Goal: Contribute content: Contribute content

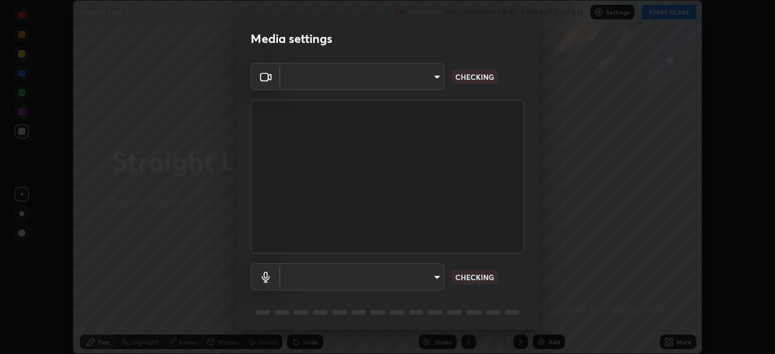
scroll to position [43, 0]
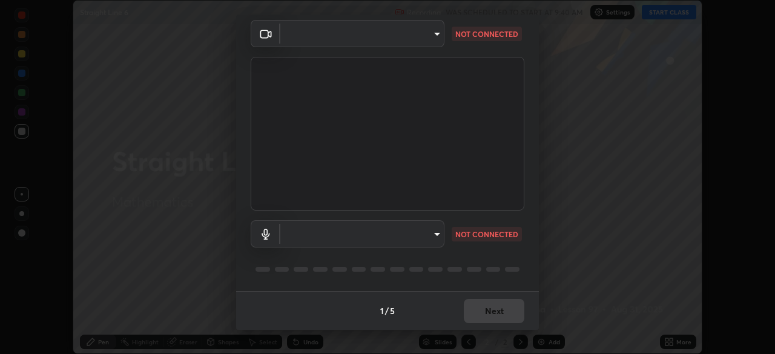
type input "a336d64f64e55d8aa7a740c0692a000d9b2cd72565bf31e1fe246034b728a4c7"
type input "default"
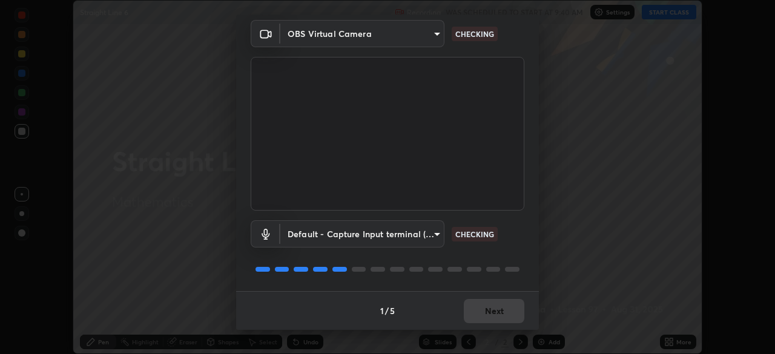
click at [486, 313] on div "1 / 5 Next" at bounding box center [387, 310] width 303 height 39
click at [489, 314] on div "1 / 5 Next" at bounding box center [387, 310] width 303 height 39
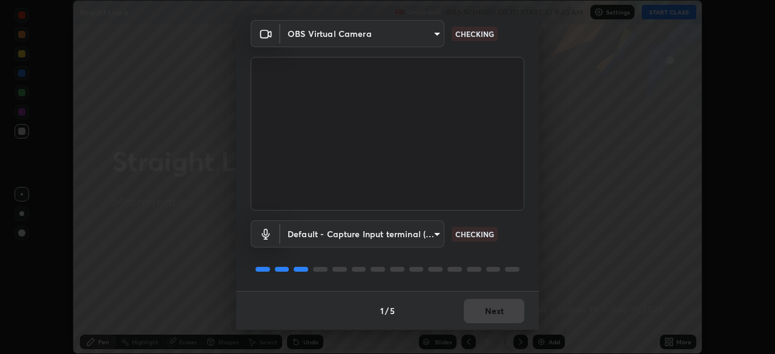
click at [489, 314] on div "1 / 5 Next" at bounding box center [387, 310] width 303 height 39
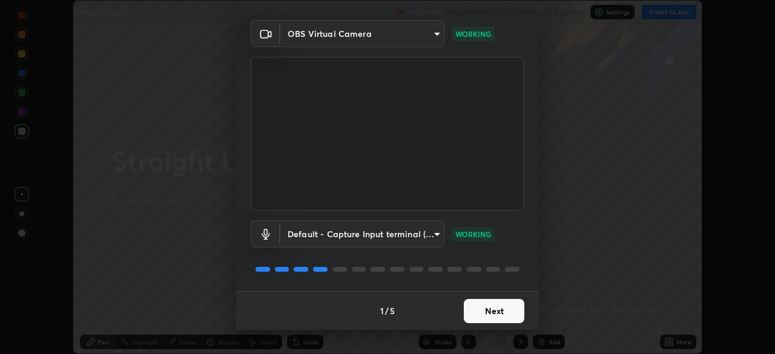
click at [495, 318] on button "Next" at bounding box center [494, 311] width 61 height 24
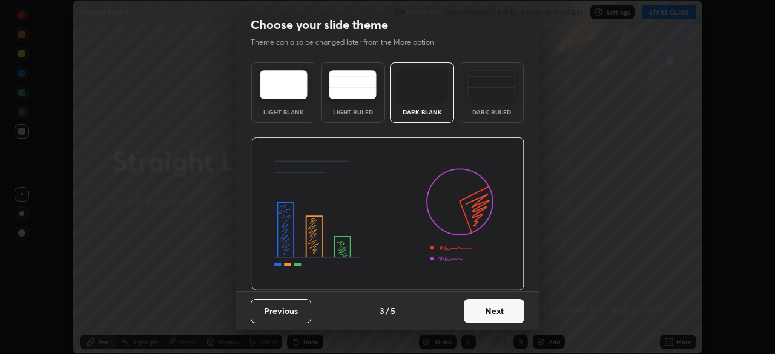
scroll to position [0, 0]
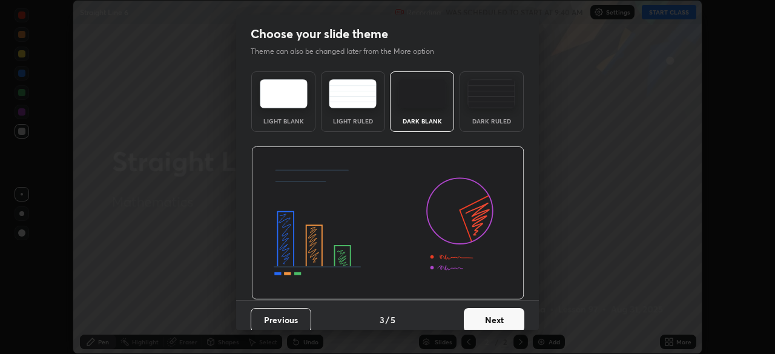
click at [494, 319] on button "Next" at bounding box center [494, 320] width 61 height 24
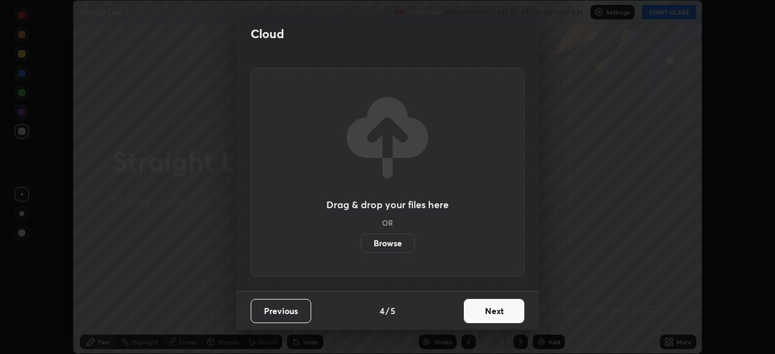
click at [492, 314] on button "Next" at bounding box center [494, 311] width 61 height 24
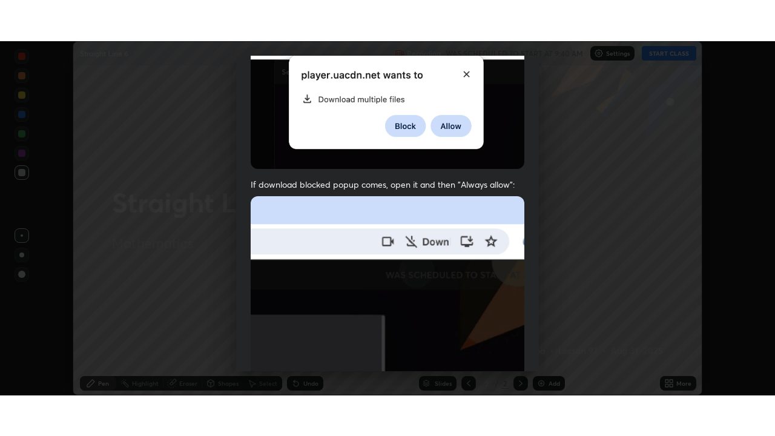
scroll to position [290, 0]
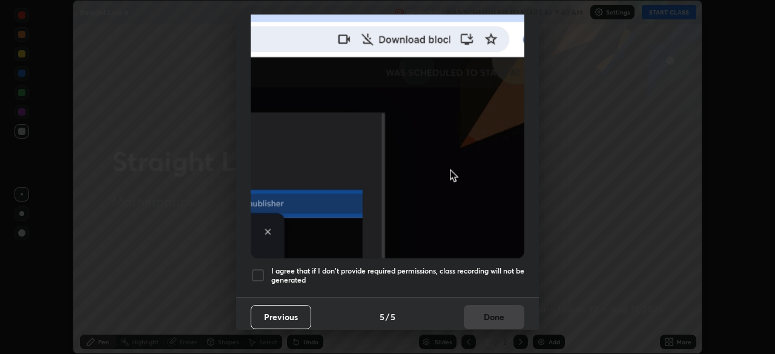
click at [256, 270] on div at bounding box center [258, 275] width 15 height 15
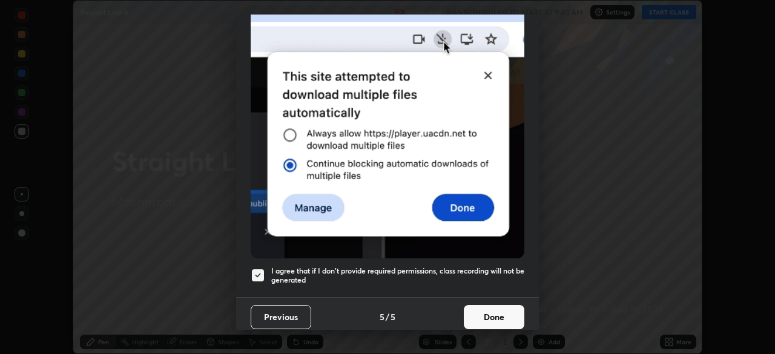
click at [494, 313] on button "Done" at bounding box center [494, 317] width 61 height 24
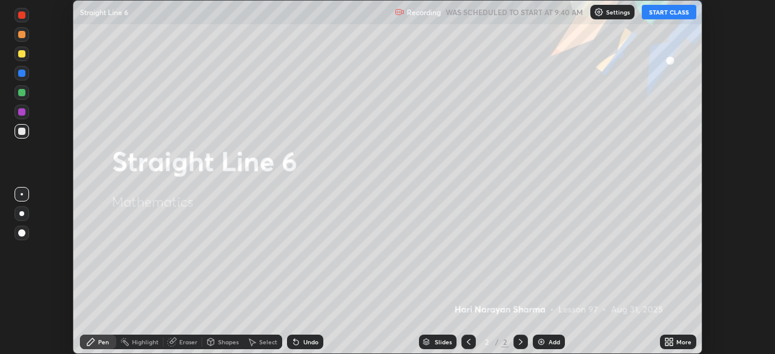
click at [666, 18] on button "START CLASS" at bounding box center [669, 12] width 55 height 15
click at [673, 340] on icon at bounding box center [671, 340] width 3 height 3
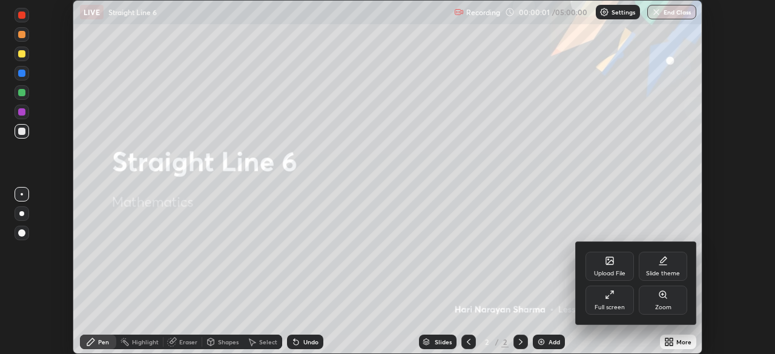
click at [610, 303] on div "Full screen" at bounding box center [610, 300] width 48 height 29
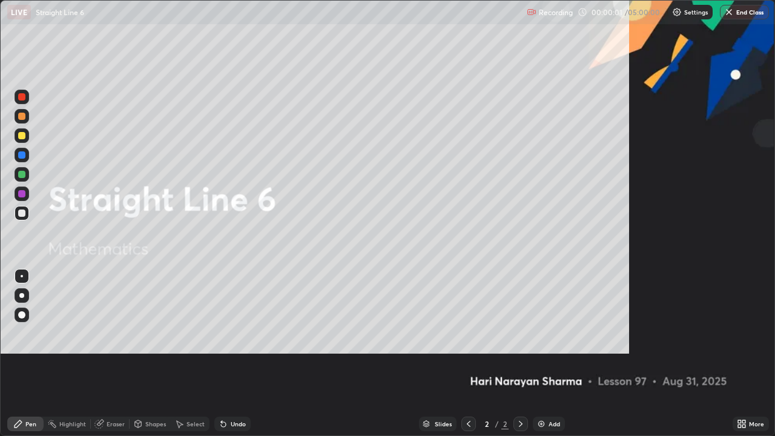
scroll to position [436, 775]
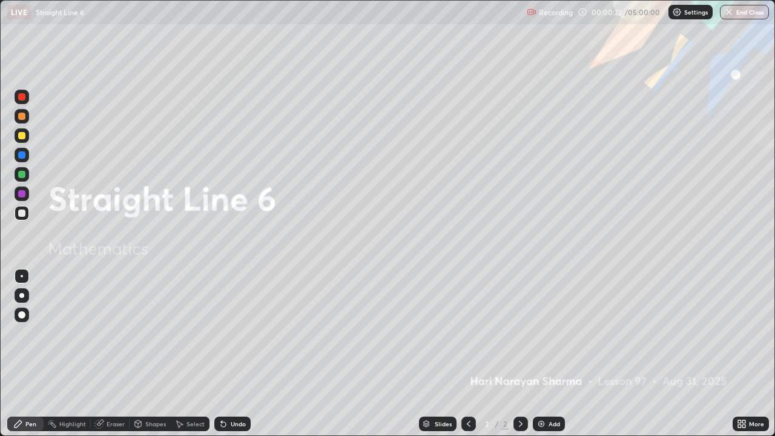
click at [522, 354] on div at bounding box center [521, 424] width 15 height 15
click at [543, 354] on div "Add" at bounding box center [549, 424] width 32 height 15
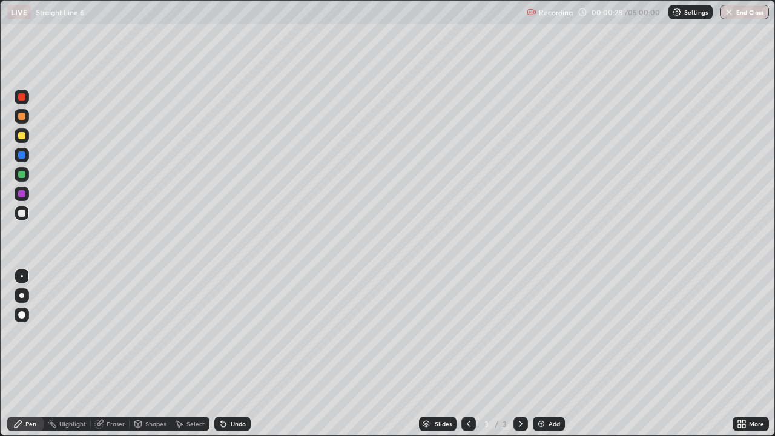
click at [19, 354] on icon at bounding box center [18, 424] width 10 height 10
click at [21, 137] on div at bounding box center [21, 135] width 7 height 7
click at [22, 213] on div at bounding box center [21, 213] width 7 height 7
click at [21, 137] on div at bounding box center [21, 135] width 7 height 7
click at [25, 138] on div at bounding box center [22, 135] width 15 height 15
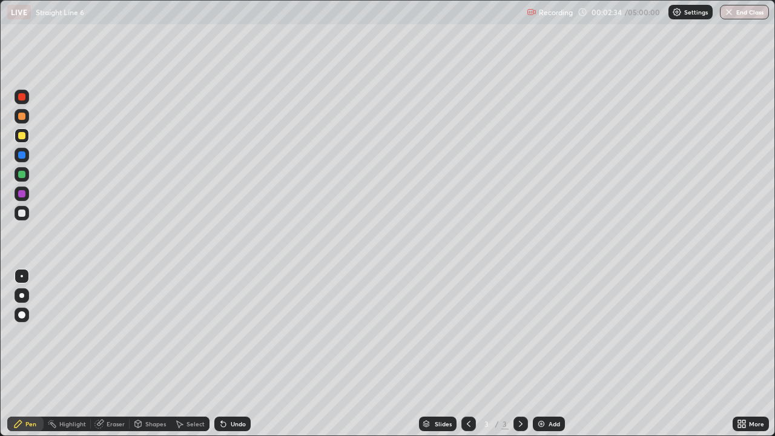
click at [520, 354] on icon at bounding box center [521, 424] width 10 height 10
click at [537, 354] on img at bounding box center [542, 424] width 10 height 10
click at [20, 216] on div at bounding box center [21, 213] width 7 height 7
click at [545, 354] on img at bounding box center [542, 424] width 10 height 10
click at [472, 354] on div at bounding box center [469, 424] width 15 height 15
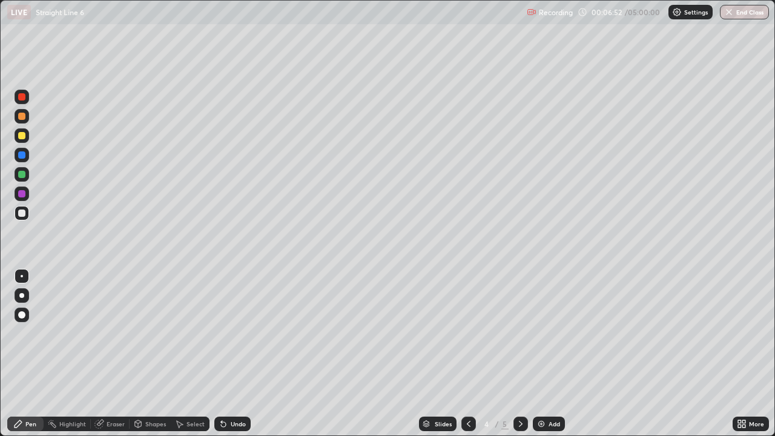
click at [525, 354] on div at bounding box center [521, 424] width 15 height 15
click at [0, 0] on div "LIVE Straight Line 6 Recording 00:07:40 / 05:00:00 Settings End Class" at bounding box center [387, 12] width 775 height 24
click at [221, 354] on icon at bounding box center [223, 424] width 5 height 5
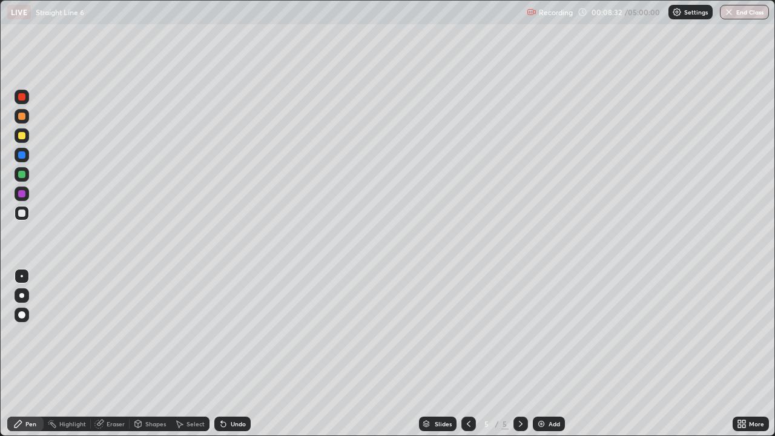
click at [226, 354] on icon at bounding box center [224, 424] width 10 height 10
click at [231, 354] on div "Undo" at bounding box center [238, 424] width 15 height 6
click at [241, 354] on div "Undo" at bounding box center [232, 424] width 36 height 15
click at [228, 354] on div "Undo" at bounding box center [232, 424] width 36 height 15
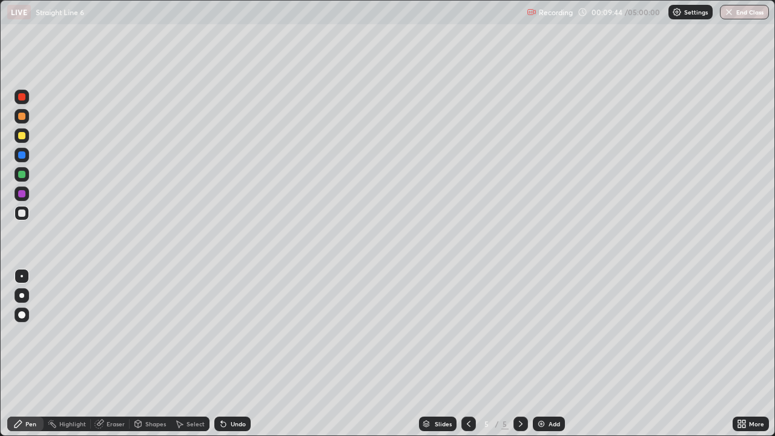
click at [232, 354] on div "Undo" at bounding box center [232, 424] width 36 height 15
click at [233, 354] on div "Undo" at bounding box center [238, 424] width 15 height 6
click at [231, 354] on div "Undo" at bounding box center [238, 424] width 15 height 6
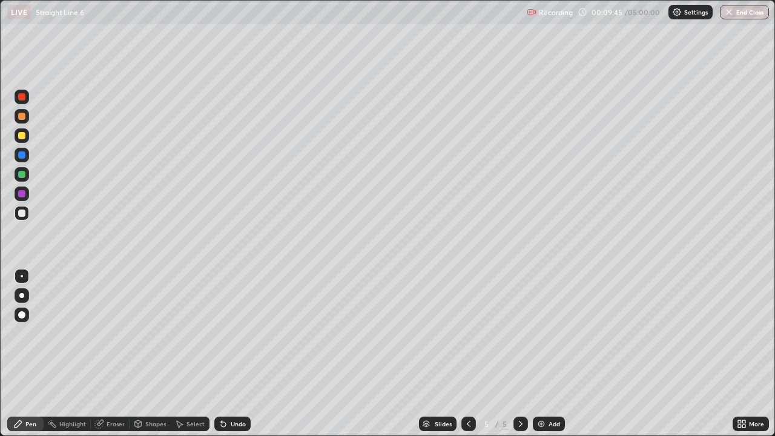
click at [231, 354] on div "Undo" at bounding box center [238, 424] width 15 height 6
click at [520, 354] on icon at bounding box center [521, 424] width 4 height 6
click at [542, 354] on img at bounding box center [542, 424] width 10 height 10
click at [522, 354] on icon at bounding box center [521, 424] width 10 height 10
click at [543, 354] on div "Add" at bounding box center [549, 424] width 32 height 15
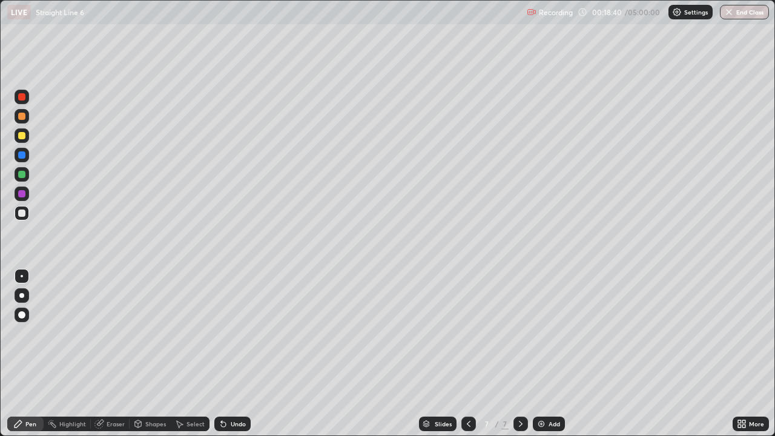
click at [520, 354] on icon at bounding box center [521, 424] width 10 height 10
click at [540, 354] on img at bounding box center [542, 424] width 10 height 10
click at [469, 354] on icon at bounding box center [469, 424] width 10 height 10
click at [520, 354] on icon at bounding box center [521, 424] width 10 height 10
click at [468, 354] on icon at bounding box center [469, 424] width 10 height 10
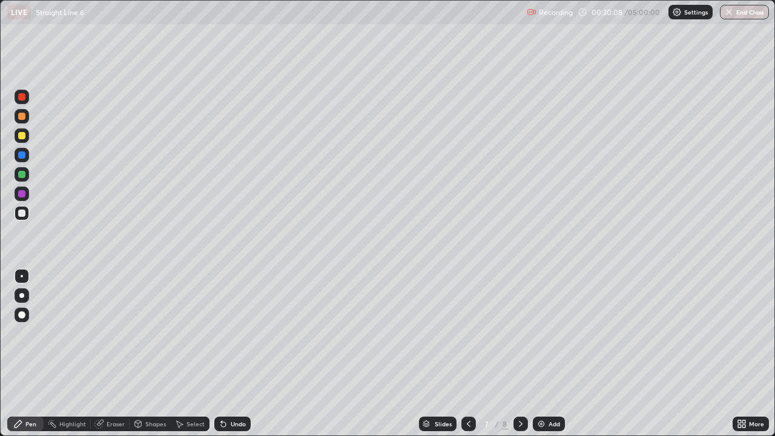
click at [520, 354] on icon at bounding box center [521, 424] width 10 height 10
click at [239, 354] on div "Undo" at bounding box center [232, 424] width 36 height 15
click at [235, 354] on div "Undo" at bounding box center [238, 424] width 15 height 6
click at [233, 354] on div "Undo" at bounding box center [238, 424] width 15 height 6
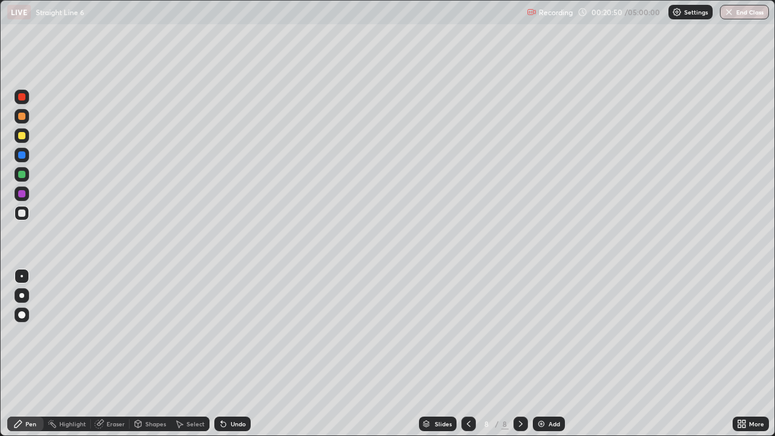
click at [233, 354] on div "Undo" at bounding box center [238, 424] width 15 height 6
click at [237, 354] on div "Undo" at bounding box center [238, 424] width 15 height 6
click at [232, 354] on div "Undo" at bounding box center [238, 424] width 15 height 6
click at [236, 354] on div "Undo" at bounding box center [238, 424] width 15 height 6
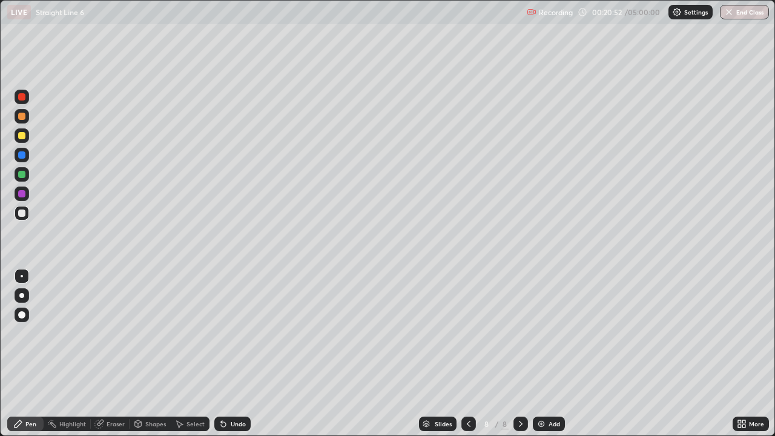
click at [231, 354] on div "Undo" at bounding box center [238, 424] width 15 height 6
click at [225, 354] on icon at bounding box center [224, 424] width 10 height 10
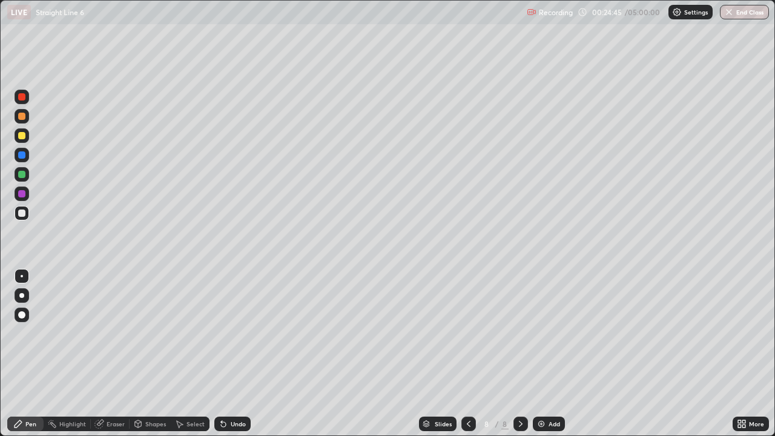
click at [468, 354] on icon at bounding box center [469, 424] width 10 height 10
click at [181, 354] on icon at bounding box center [179, 424] width 10 height 10
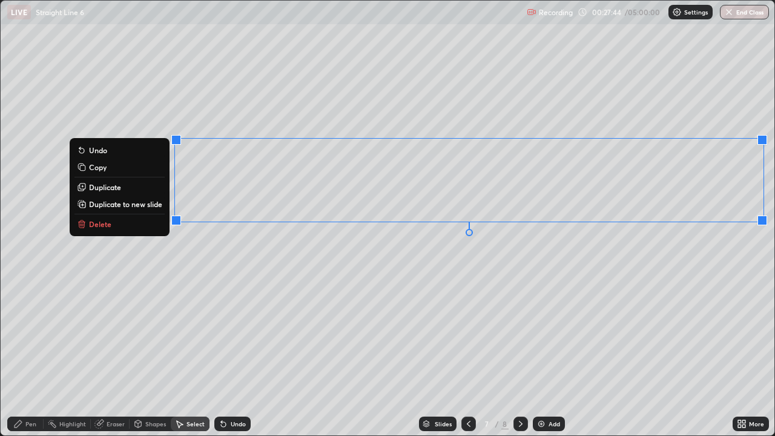
click at [153, 205] on p "Duplicate to new slide" at bounding box center [125, 204] width 73 height 10
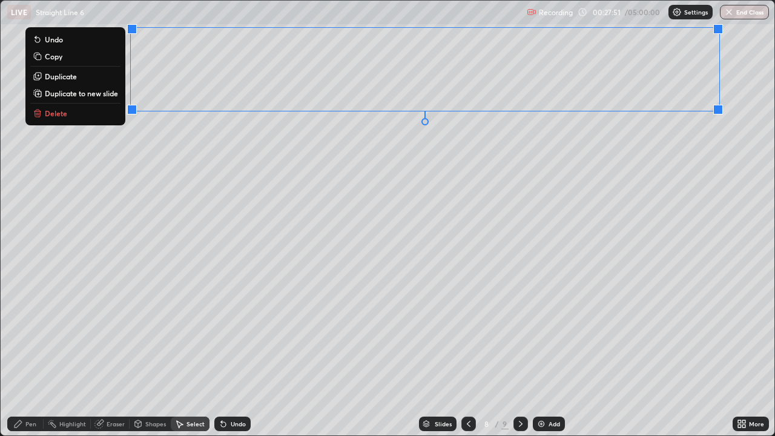
click at [27, 354] on div "Pen" at bounding box center [30, 424] width 11 height 6
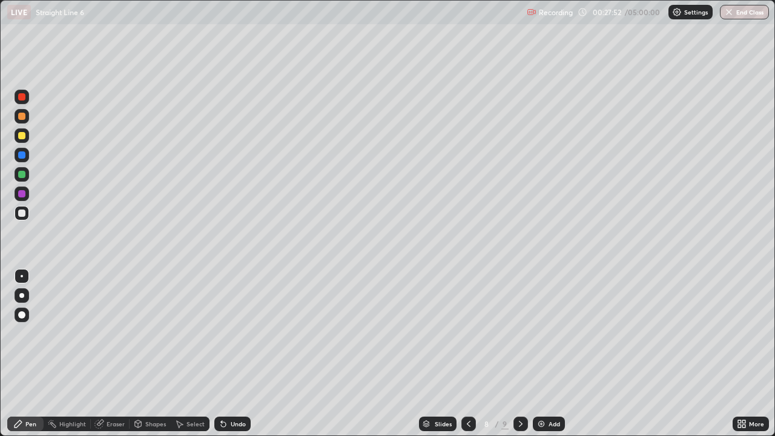
click at [19, 216] on div at bounding box center [21, 213] width 7 height 7
click at [16, 133] on div at bounding box center [22, 135] width 15 height 15
click at [468, 354] on icon at bounding box center [469, 424] width 10 height 10
click at [520, 354] on icon at bounding box center [521, 424] width 10 height 10
click at [6, 0] on div "LIVE Straight Line 6 Recording 00:31:21 / 05:00:00 Settings End Class" at bounding box center [387, 12] width 775 height 24
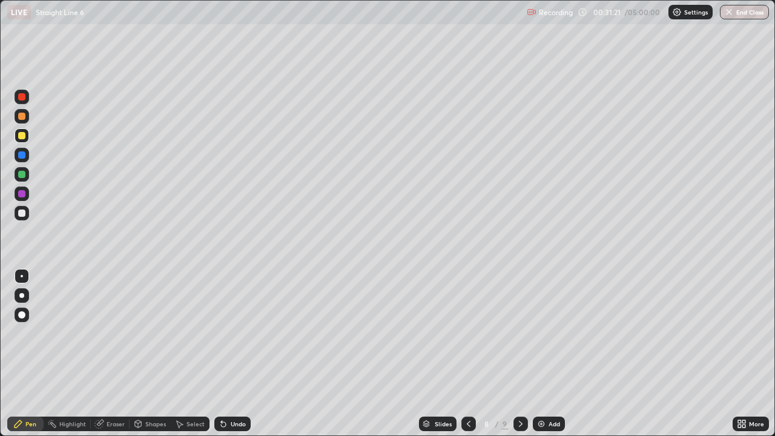
click at [2, 0] on div "LIVE Straight Line 6 Recording 00:31:21 / 05:00:00 Settings End Class" at bounding box center [387, 12] width 775 height 24
click at [4, 0] on div "LIVE Straight Line 6 Recording 00:31:22 / 05:00:00 Settings End Class" at bounding box center [387, 12] width 775 height 24
click at [1, 0] on div "LIVE Straight Line 6 Recording 00:31:40 / 05:00:00 Settings End Class" at bounding box center [387, 12] width 775 height 24
click at [191, 354] on div "Select" at bounding box center [196, 424] width 18 height 6
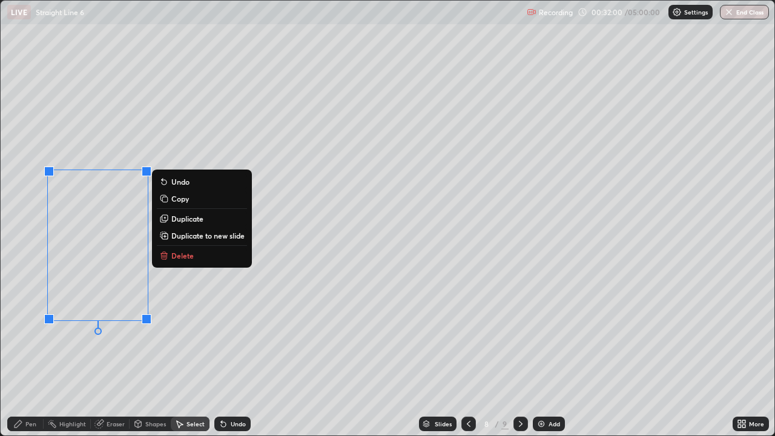
click at [179, 257] on p "Delete" at bounding box center [182, 256] width 22 height 10
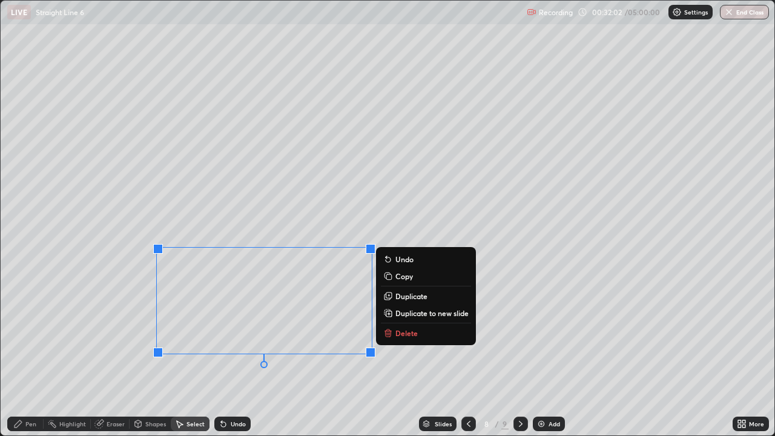
click at [389, 334] on icon at bounding box center [389, 334] width 0 height 2
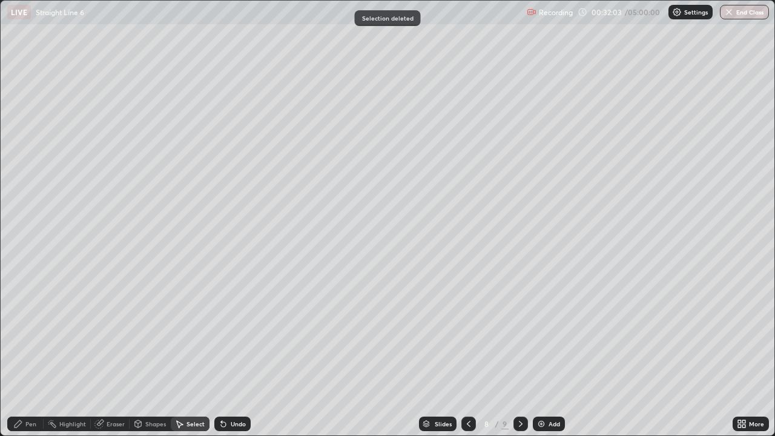
click at [33, 354] on div "Pen" at bounding box center [30, 424] width 11 height 6
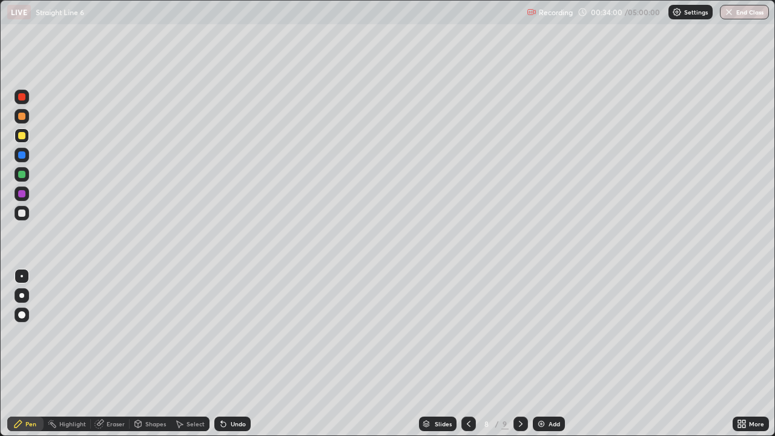
click at [466, 354] on icon at bounding box center [469, 424] width 10 height 10
click at [468, 354] on icon at bounding box center [469, 424] width 10 height 10
click at [518, 354] on icon at bounding box center [521, 424] width 10 height 10
click at [184, 354] on div "Select" at bounding box center [190, 424] width 39 height 15
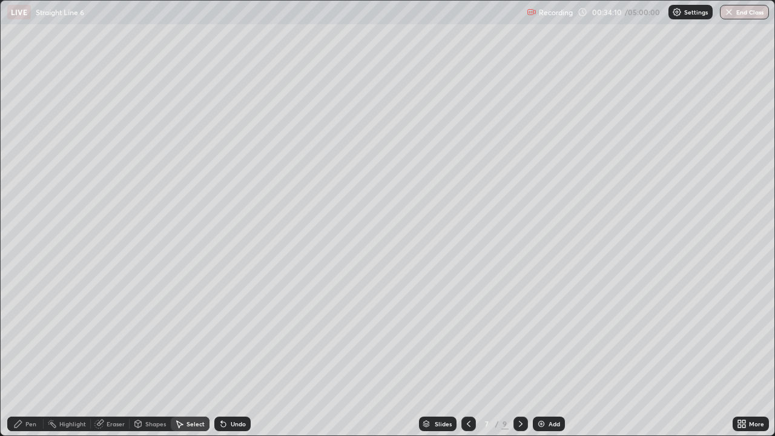
click at [22, 354] on icon at bounding box center [18, 424] width 10 height 10
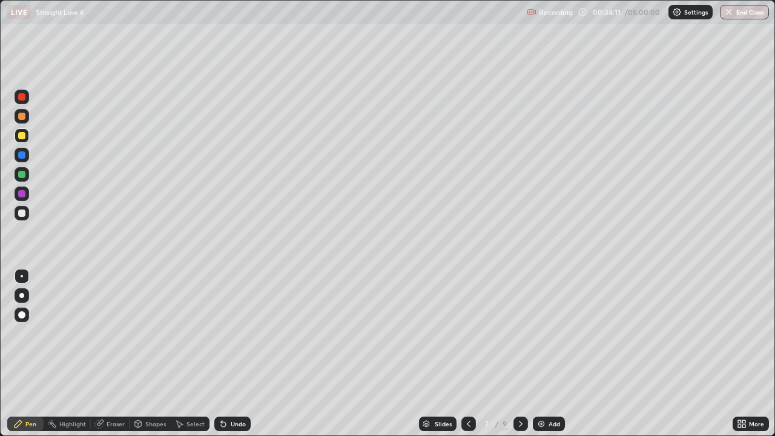
click at [22, 137] on div at bounding box center [21, 135] width 7 height 7
click at [10, 354] on div "Pen" at bounding box center [25, 424] width 36 height 15
click at [193, 354] on div "Select" at bounding box center [196, 424] width 18 height 6
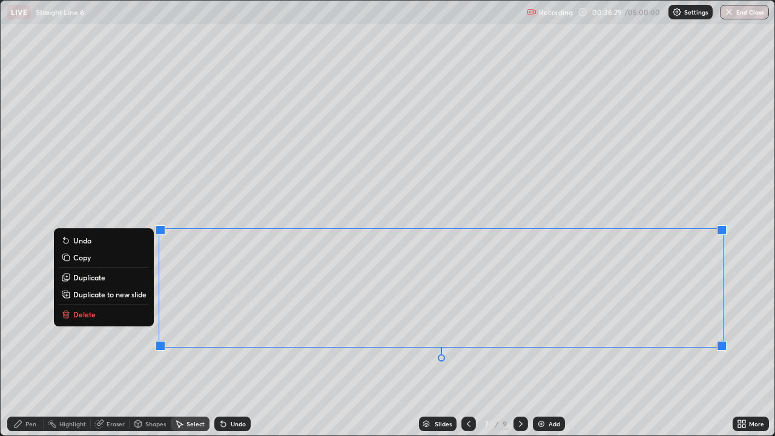
click at [126, 296] on p "Duplicate to new slide" at bounding box center [109, 295] width 73 height 10
click at [94, 315] on button "Delete" at bounding box center [104, 314] width 90 height 15
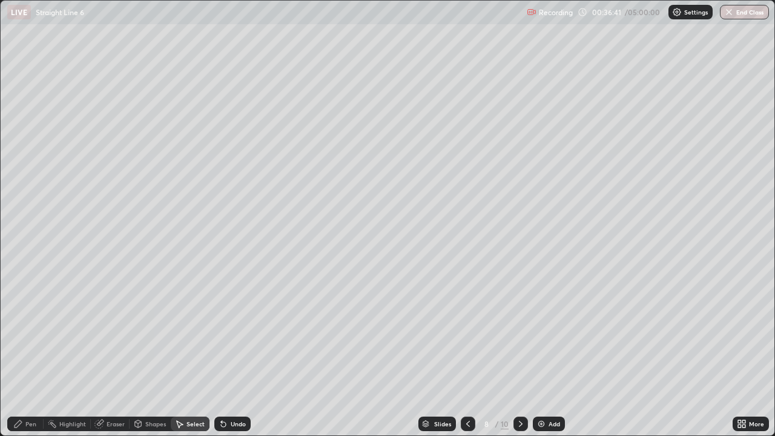
click at [25, 354] on div "Pen" at bounding box center [25, 424] width 36 height 15
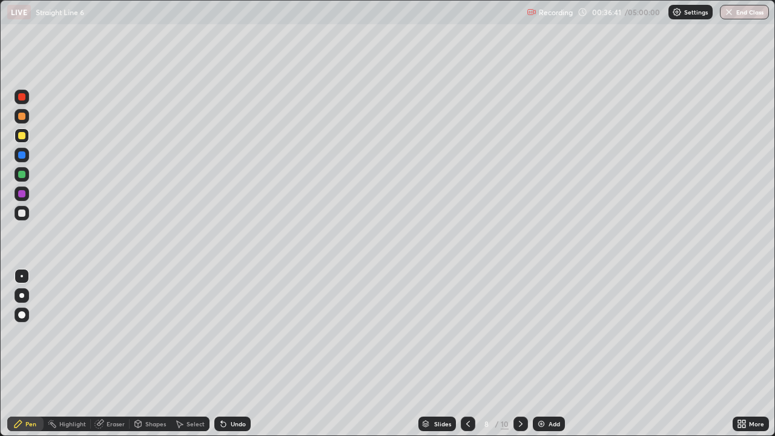
click at [25, 354] on div "Pen" at bounding box center [25, 424] width 36 height 15
click at [22, 137] on div at bounding box center [21, 135] width 7 height 7
click at [465, 354] on icon at bounding box center [468, 424] width 10 height 10
click at [517, 354] on div at bounding box center [521, 424] width 15 height 15
click at [22, 208] on div at bounding box center [22, 213] width 15 height 15
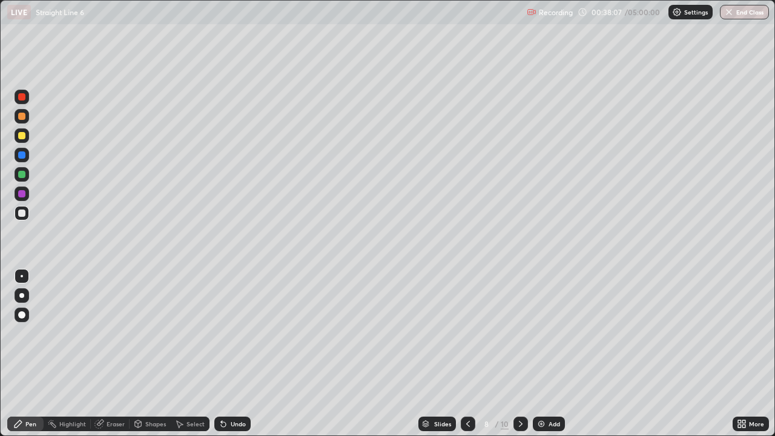
click at [28, 176] on div at bounding box center [22, 174] width 15 height 15
click at [469, 354] on icon at bounding box center [468, 424] width 10 height 10
click at [520, 354] on icon at bounding box center [521, 424] width 10 height 10
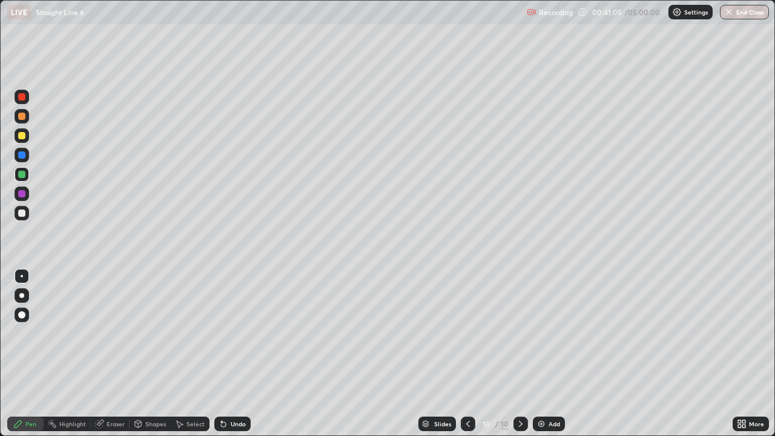
click at [520, 354] on icon at bounding box center [521, 424] width 10 height 10
click at [469, 354] on icon at bounding box center [468, 424] width 4 height 6
click at [545, 354] on img at bounding box center [542, 424] width 10 height 10
click at [474, 354] on div at bounding box center [469, 424] width 15 height 15
click at [473, 354] on div at bounding box center [469, 424] width 15 height 15
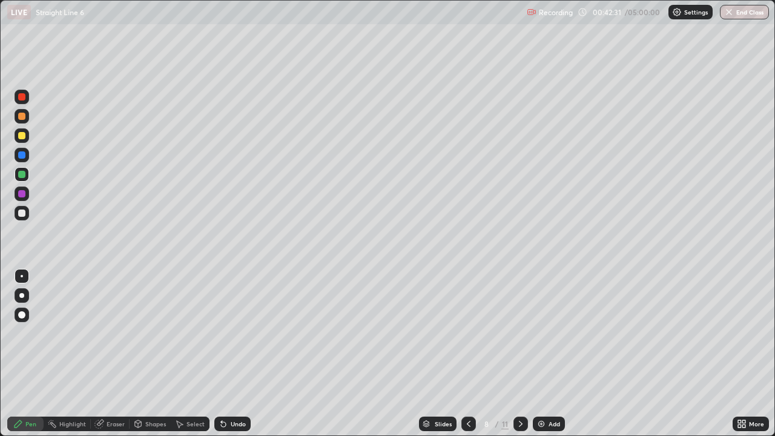
click at [468, 354] on icon at bounding box center [469, 424] width 10 height 10
click at [597, 354] on div "Slides 7 / 11 Add" at bounding box center [492, 424] width 482 height 24
click at [520, 354] on icon at bounding box center [521, 424] width 10 height 10
click at [468, 354] on icon at bounding box center [469, 424] width 10 height 10
click at [525, 354] on div at bounding box center [521, 424] width 15 height 15
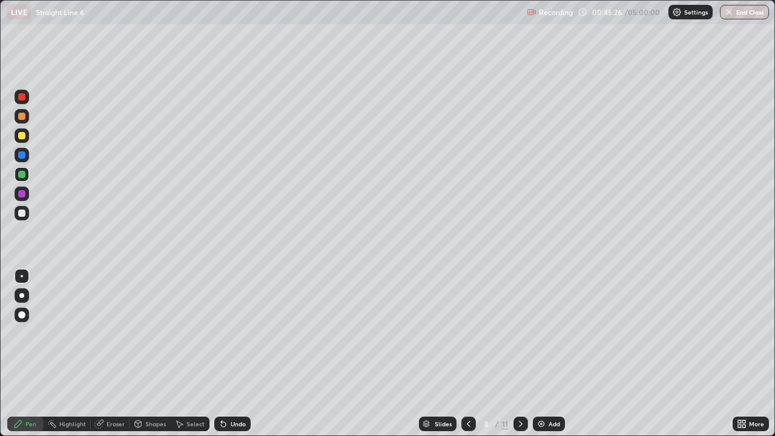
click at [525, 354] on div at bounding box center [521, 424] width 15 height 15
click at [468, 354] on icon at bounding box center [469, 424] width 10 height 10
click at [468, 354] on icon at bounding box center [469, 424] width 4 height 6
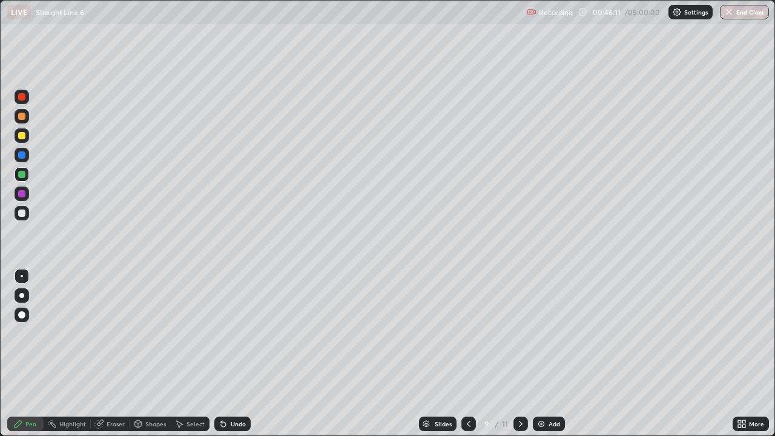
click at [467, 354] on icon at bounding box center [469, 424] width 10 height 10
click at [468, 354] on icon at bounding box center [469, 424] width 10 height 10
click at [21, 138] on div at bounding box center [21, 135] width 7 height 7
click at [15, 209] on div at bounding box center [22, 213] width 15 height 15
click at [20, 175] on div at bounding box center [21, 174] width 7 height 7
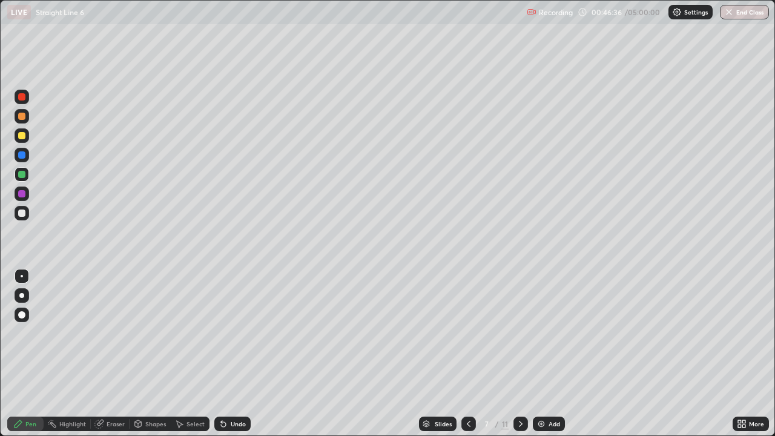
click at [23, 137] on div at bounding box center [21, 135] width 7 height 7
click at [22, 213] on div at bounding box center [21, 213] width 7 height 7
click at [18, 137] on div at bounding box center [21, 135] width 7 height 7
click at [19, 213] on div at bounding box center [21, 213] width 7 height 7
click at [22, 138] on div at bounding box center [21, 135] width 7 height 7
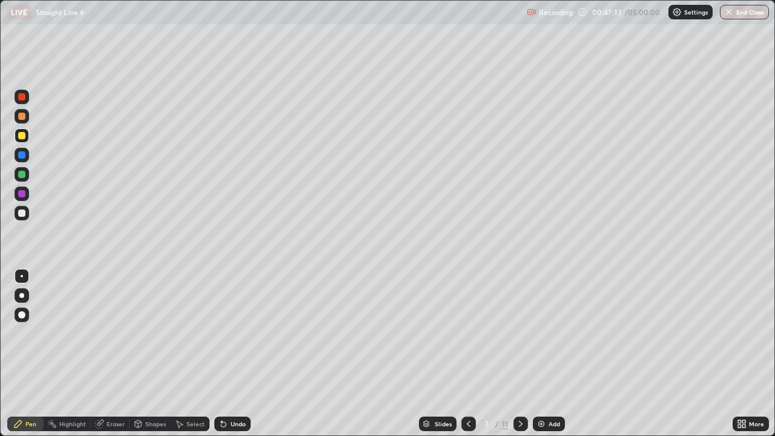
click at [518, 354] on icon at bounding box center [521, 424] width 10 height 10
click at [521, 354] on icon at bounding box center [521, 424] width 10 height 10
click at [522, 354] on icon at bounding box center [521, 424] width 10 height 10
click at [205, 354] on div "Select" at bounding box center [190, 424] width 39 height 15
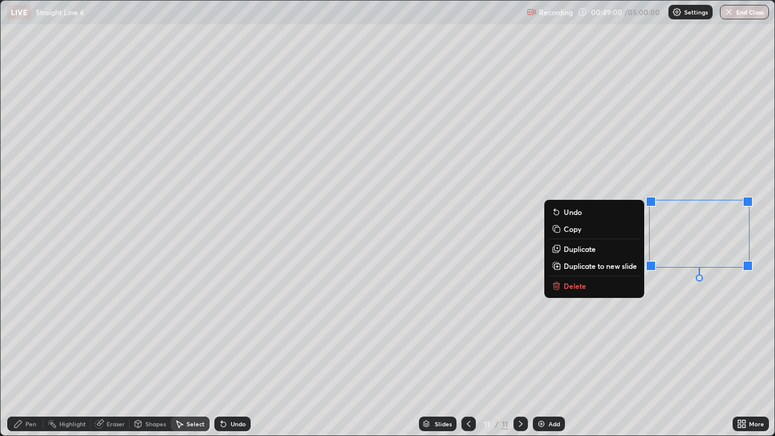
click at [591, 283] on button "Delete" at bounding box center [594, 286] width 90 height 15
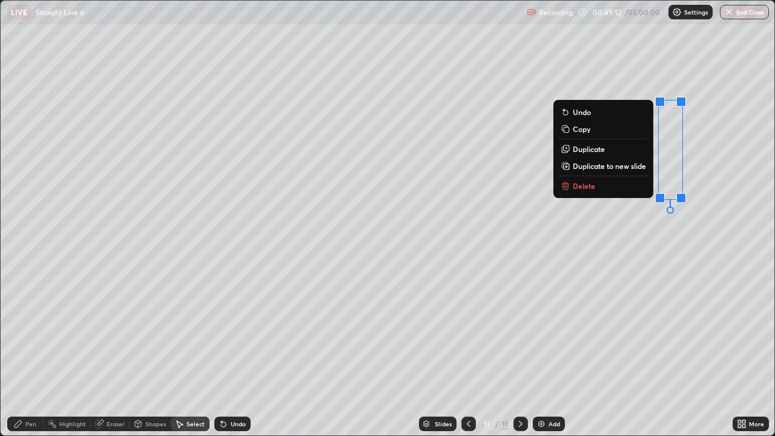
click at [608, 185] on button "Delete" at bounding box center [603, 186] width 90 height 15
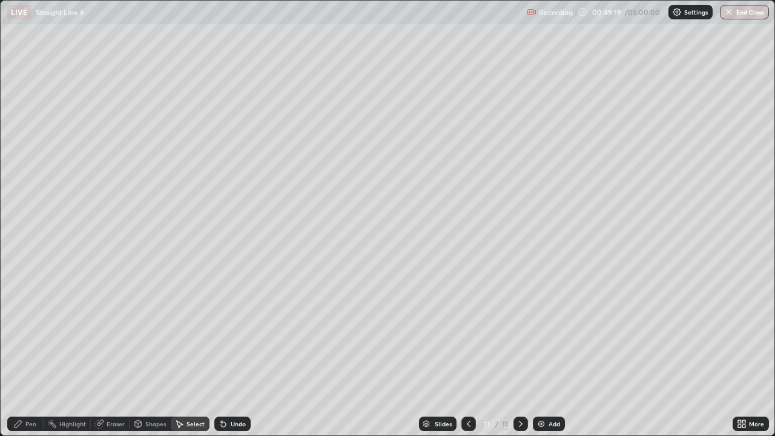
click at [191, 354] on div "Select" at bounding box center [196, 424] width 18 height 6
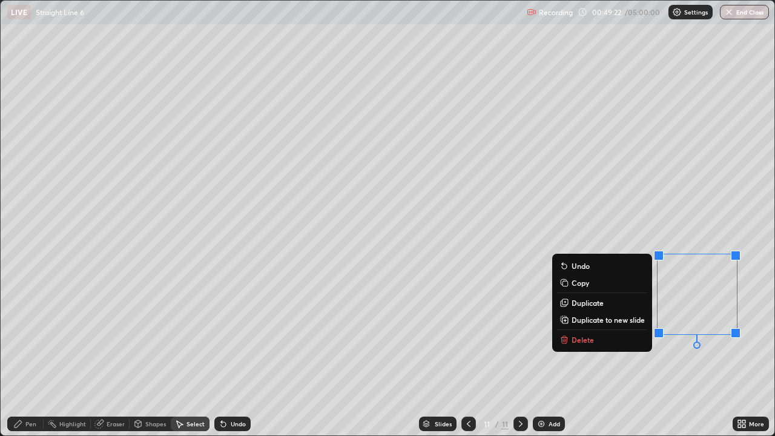
click at [580, 345] on button "Delete" at bounding box center [602, 340] width 90 height 15
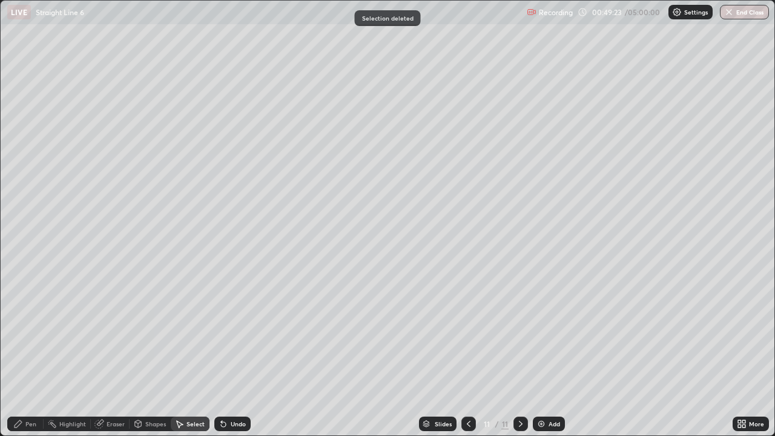
click at [30, 354] on div "Pen" at bounding box center [25, 424] width 36 height 15
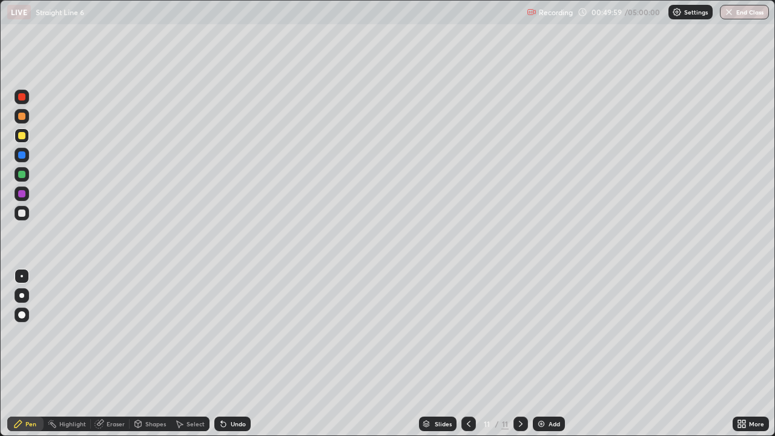
click at [222, 354] on icon at bounding box center [223, 424] width 5 height 5
click at [224, 354] on icon at bounding box center [224, 424] width 10 height 10
click at [225, 354] on icon at bounding box center [224, 424] width 10 height 10
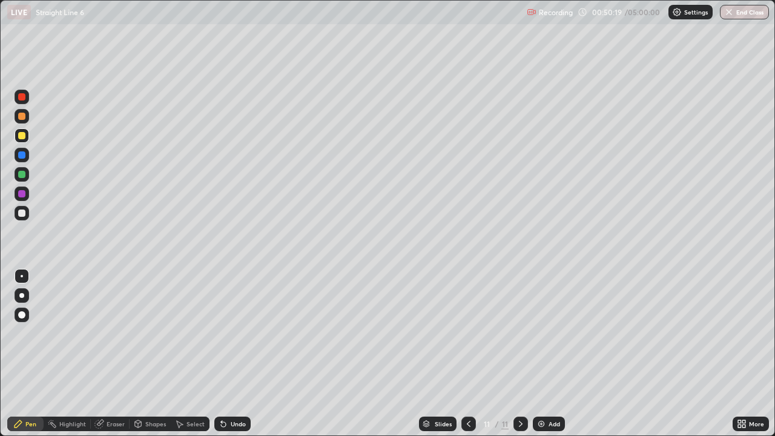
click at [231, 354] on div "Undo" at bounding box center [238, 424] width 15 height 6
click at [226, 354] on icon at bounding box center [224, 424] width 10 height 10
click at [188, 354] on div "Select" at bounding box center [196, 424] width 18 height 6
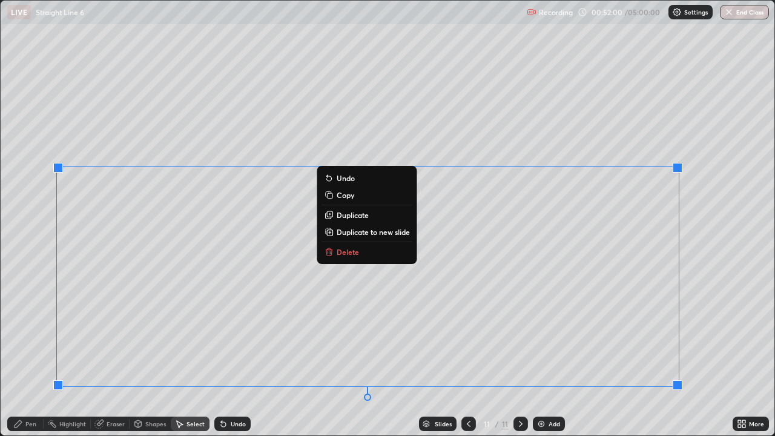
click at [349, 254] on p "Delete" at bounding box center [348, 252] width 22 height 10
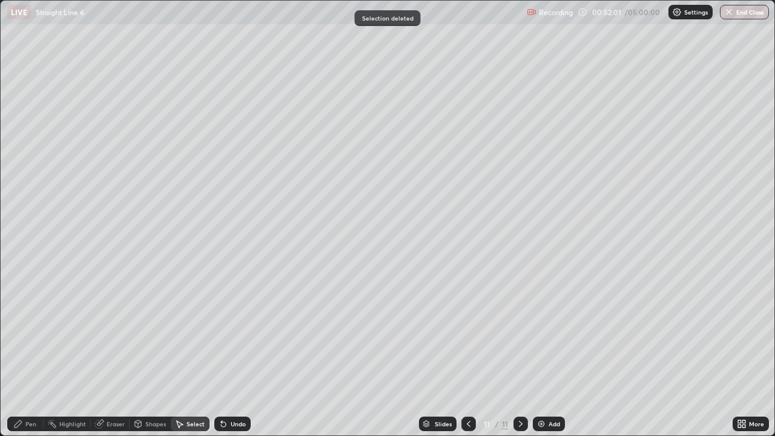
click at [24, 354] on div "Pen" at bounding box center [25, 424] width 36 height 15
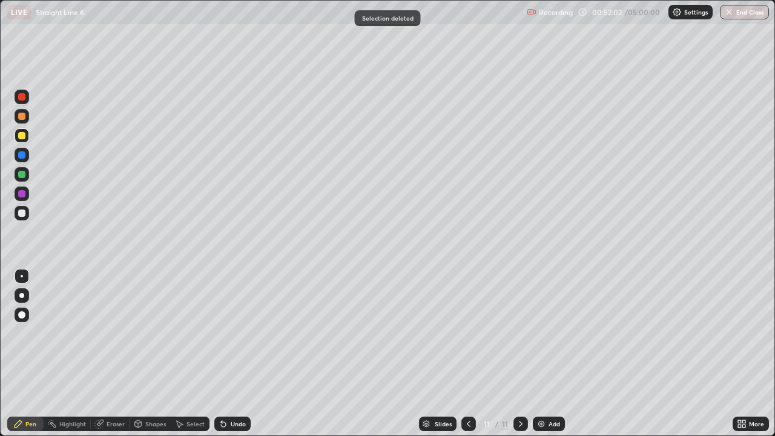
click at [19, 134] on div at bounding box center [21, 135] width 7 height 7
click at [146, 354] on div "Shapes" at bounding box center [150, 424] width 41 height 24
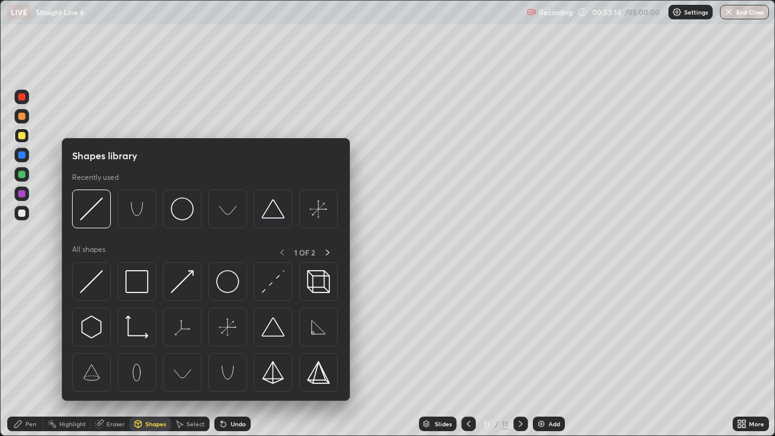
click at [28, 354] on div "Pen" at bounding box center [30, 424] width 11 height 6
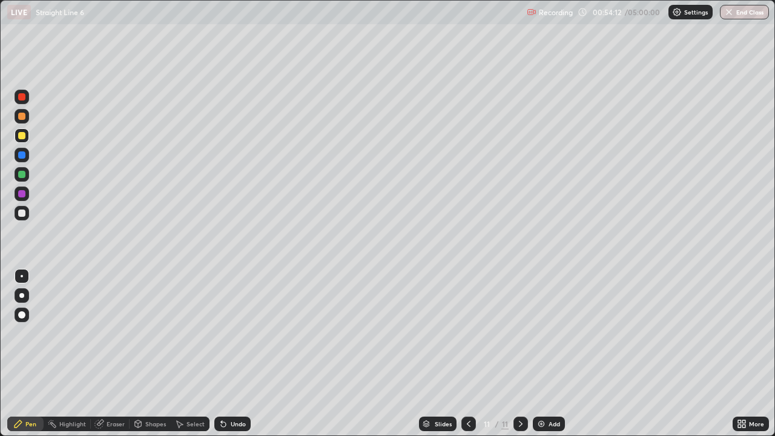
click at [520, 354] on icon at bounding box center [521, 424] width 10 height 10
click at [546, 354] on div "Add" at bounding box center [549, 424] width 32 height 15
click at [19, 208] on div at bounding box center [22, 213] width 15 height 15
click at [185, 354] on div "Select" at bounding box center [190, 424] width 39 height 15
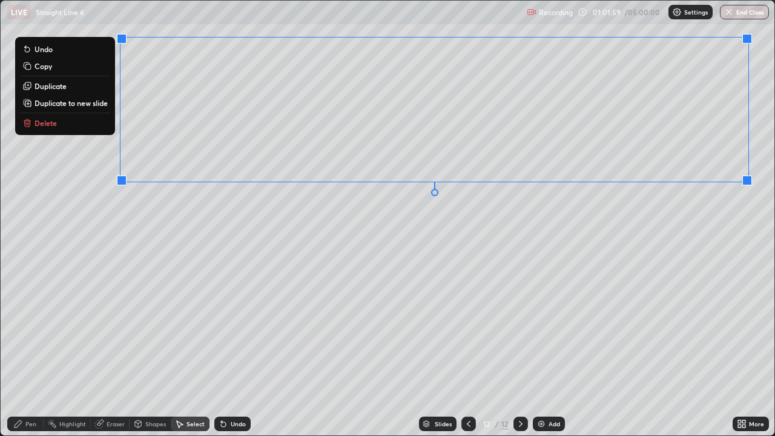
click at [93, 104] on p "Duplicate to new slide" at bounding box center [71, 103] width 73 height 10
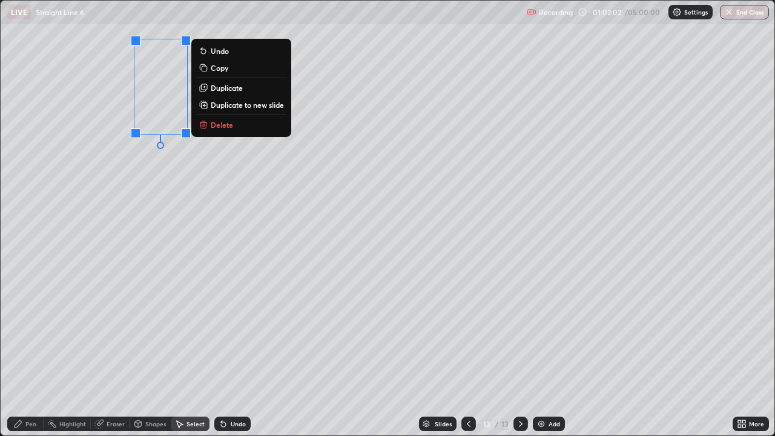
click at [28, 354] on div "Pen" at bounding box center [30, 424] width 11 height 6
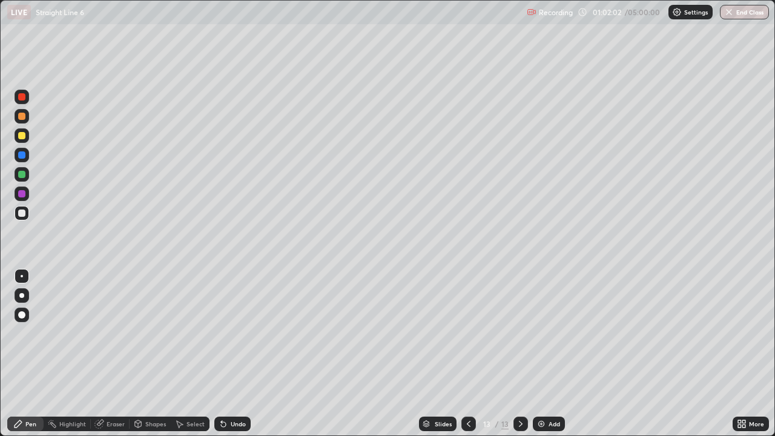
click at [18, 211] on div at bounding box center [21, 213] width 7 height 7
click at [25, 139] on div at bounding box center [22, 135] width 15 height 15
click at [554, 354] on div "Add" at bounding box center [549, 424] width 32 height 15
click at [559, 354] on div "Add" at bounding box center [549, 424] width 32 height 15
click at [466, 354] on icon at bounding box center [469, 424] width 10 height 10
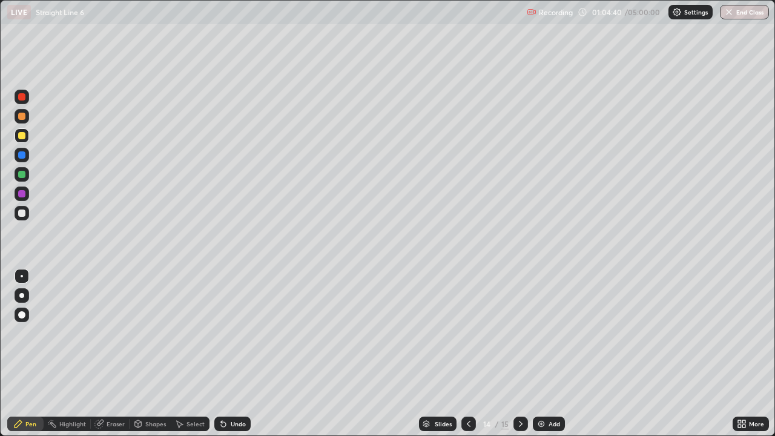
click at [0, 0] on div "LIVE Straight Line 6 Recording 01:04:40 / 05:00:00 Settings End Class" at bounding box center [387, 12] width 775 height 24
click at [0, 0] on div "LIVE Straight Line 6 Recording 01:04:45 / 05:00:00 Settings End Class" at bounding box center [387, 12] width 775 height 24
click at [0, 0] on div "LIVE Straight Line 6 Recording 01:04:46 / 05:00:00 Settings End Class" at bounding box center [387, 12] width 775 height 24
click at [466, 354] on icon at bounding box center [469, 424] width 10 height 10
click at [514, 354] on div at bounding box center [521, 424] width 15 height 15
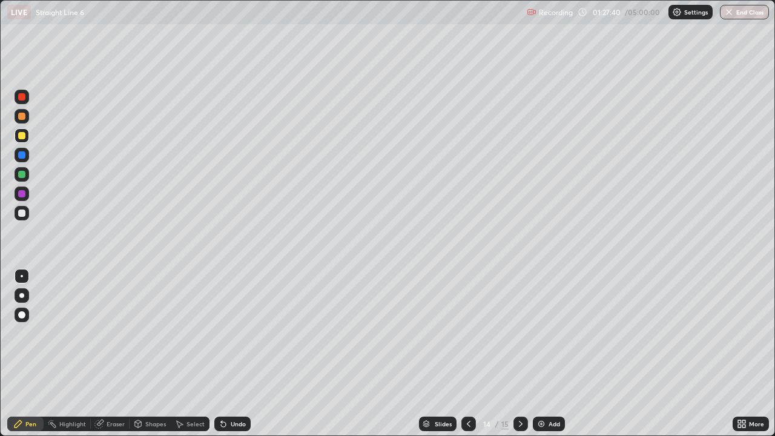
click at [520, 354] on icon at bounding box center [521, 424] width 10 height 10
click at [467, 354] on icon at bounding box center [469, 424] width 4 height 6
click at [468, 354] on icon at bounding box center [469, 424] width 10 height 10
click at [473, 354] on div at bounding box center [469, 424] width 15 height 15
click at [177, 354] on icon at bounding box center [180, 424] width 7 height 7
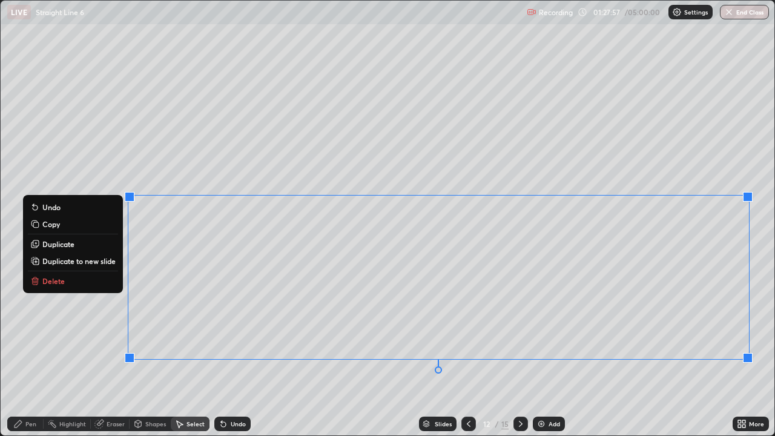
click at [104, 256] on p "Duplicate to new slide" at bounding box center [78, 261] width 73 height 10
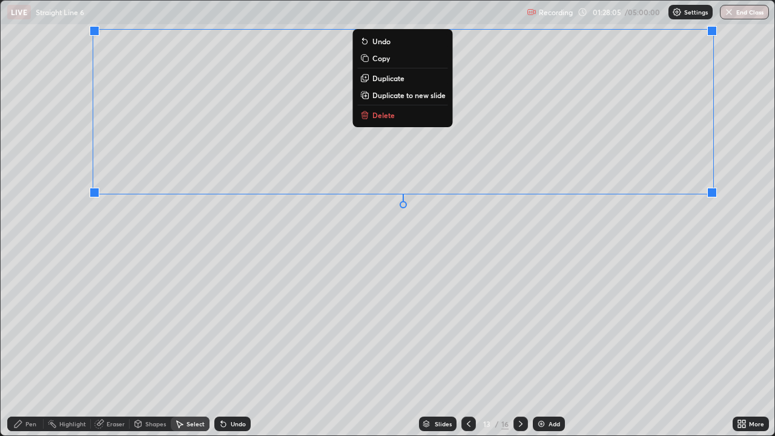
click at [575, 298] on div "0 ° Undo Copy Duplicate Duplicate to new slide Delete" at bounding box center [388, 218] width 774 height 435
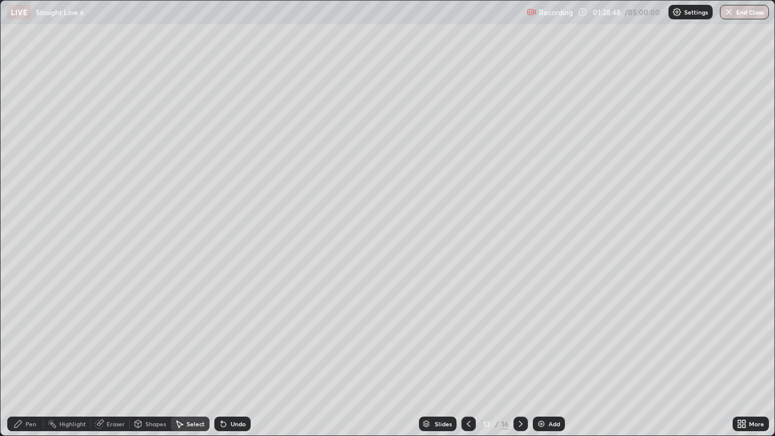
click at [33, 354] on div "Pen" at bounding box center [30, 424] width 11 height 6
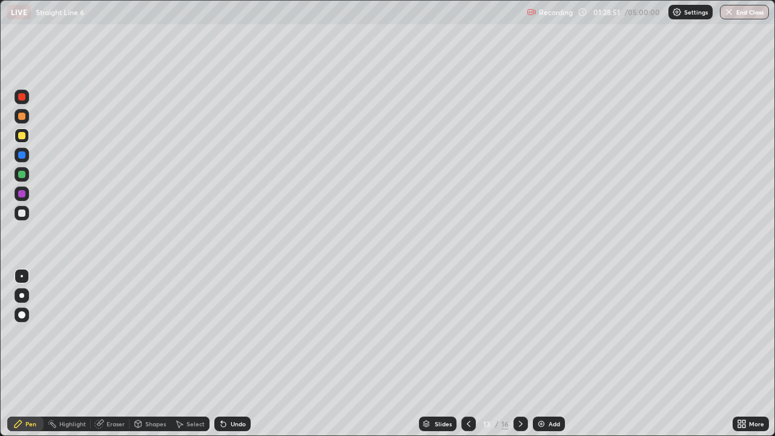
click at [24, 139] on div at bounding box center [21, 135] width 7 height 7
click at [22, 214] on div at bounding box center [21, 213] width 7 height 7
click at [0, 0] on div "LIVE Straight Line 6 Recording 01:31:45 / 05:00:00 Settings End Class" at bounding box center [387, 12] width 775 height 24
click at [519, 354] on icon at bounding box center [521, 424] width 4 height 6
click at [520, 354] on icon at bounding box center [521, 424] width 10 height 10
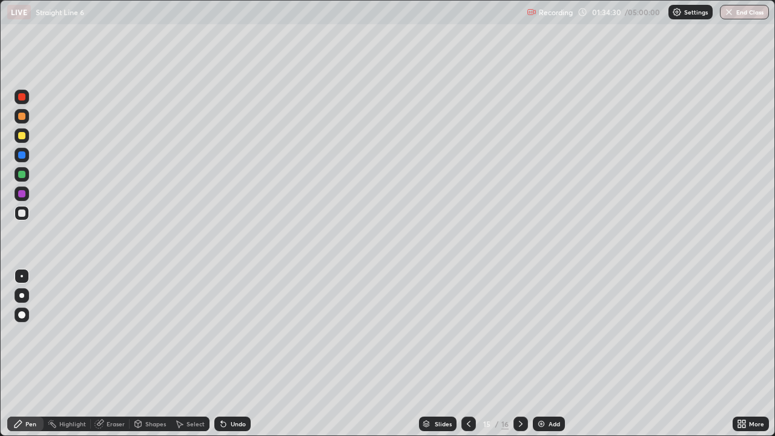
click at [520, 354] on icon at bounding box center [521, 424] width 10 height 10
click at [464, 354] on icon at bounding box center [469, 424] width 10 height 10
click at [520, 354] on icon at bounding box center [521, 424] width 4 height 6
click at [469, 354] on div at bounding box center [469, 424] width 15 height 15
click at [470, 354] on div at bounding box center [469, 424] width 15 height 15
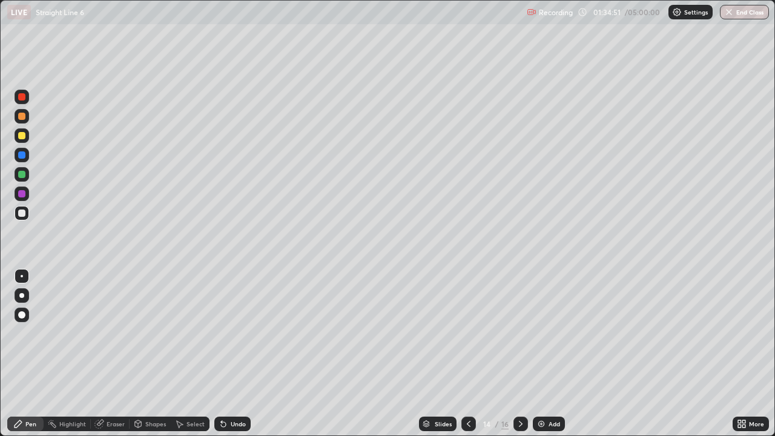
click at [465, 354] on div at bounding box center [469, 424] width 15 height 15
click at [468, 354] on icon at bounding box center [469, 424] width 10 height 10
click at [520, 354] on icon at bounding box center [521, 424] width 10 height 10
click at [519, 354] on icon at bounding box center [521, 424] width 10 height 10
click at [518, 354] on icon at bounding box center [521, 424] width 10 height 10
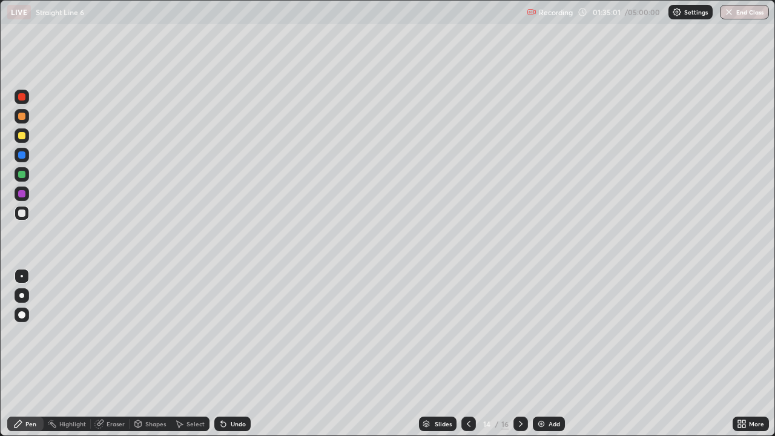
click at [518, 354] on icon at bounding box center [521, 424] width 10 height 10
click at [520, 354] on icon at bounding box center [521, 424] width 4 height 6
click at [240, 354] on div "Undo" at bounding box center [238, 424] width 15 height 6
click at [239, 354] on div "Undo" at bounding box center [232, 424] width 36 height 15
click at [238, 354] on div "Undo" at bounding box center [232, 424] width 36 height 15
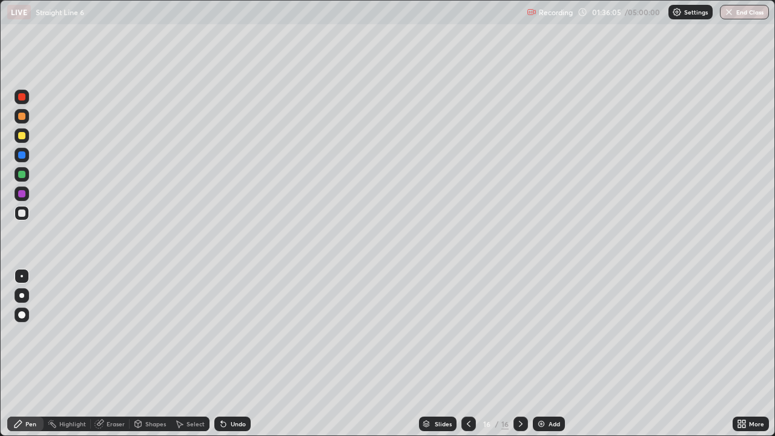
click at [233, 354] on div "Undo" at bounding box center [238, 424] width 15 height 6
click at [520, 354] on icon at bounding box center [521, 424] width 10 height 10
click at [540, 354] on img at bounding box center [542, 424] width 10 height 10
click at [22, 140] on div at bounding box center [22, 135] width 15 height 15
click at [224, 354] on icon at bounding box center [224, 424] width 10 height 10
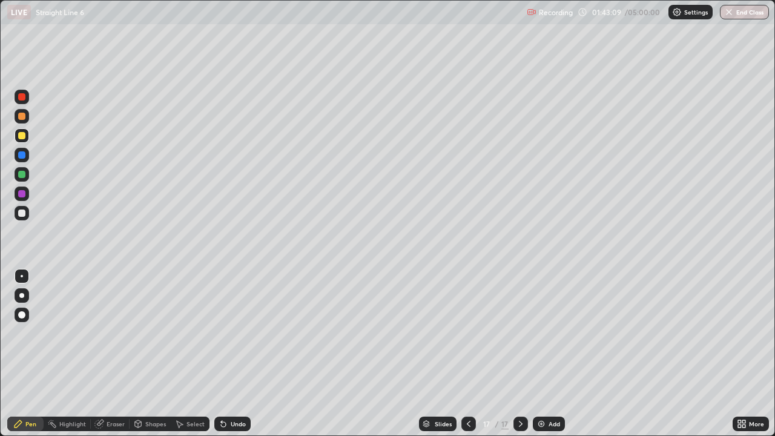
click at [234, 354] on div "Undo" at bounding box center [238, 424] width 15 height 6
click at [232, 354] on div "Undo" at bounding box center [232, 424] width 36 height 15
click at [234, 354] on div "Undo" at bounding box center [232, 424] width 36 height 15
click at [230, 354] on div "Undo" at bounding box center [232, 424] width 36 height 15
click at [233, 354] on div "Undo" at bounding box center [232, 424] width 36 height 15
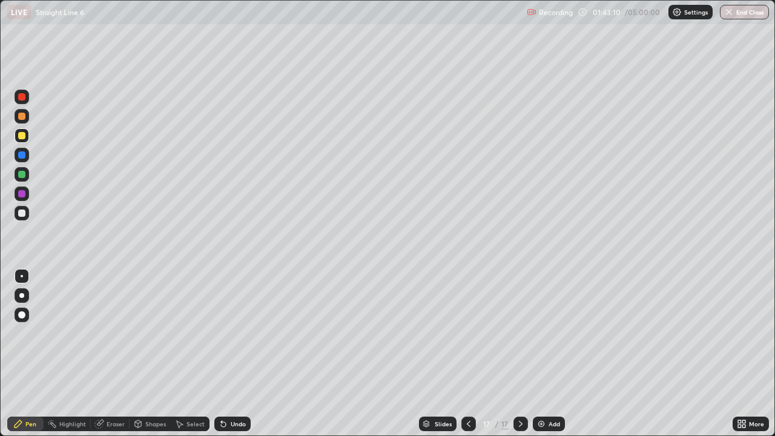
click at [234, 354] on div "Undo" at bounding box center [232, 424] width 36 height 15
click at [21, 207] on div at bounding box center [22, 213] width 15 height 15
click at [468, 354] on icon at bounding box center [469, 424] width 10 height 10
click at [194, 354] on div "Select" at bounding box center [190, 424] width 39 height 15
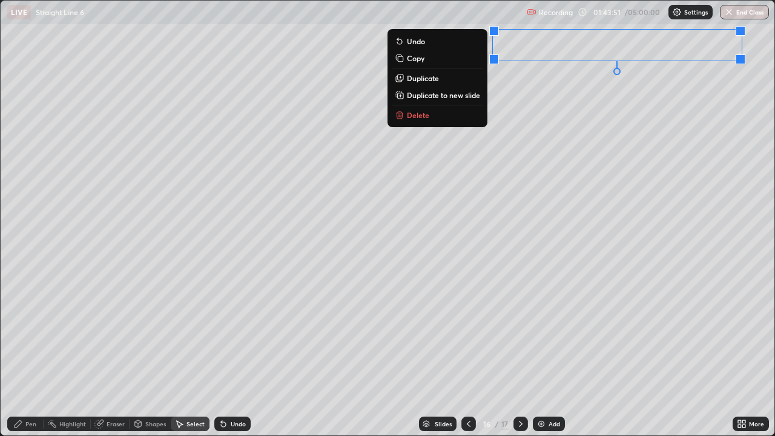
click at [489, 354] on div "0 ° Undo Copy Duplicate Duplicate to new slide Delete" at bounding box center [388, 218] width 774 height 435
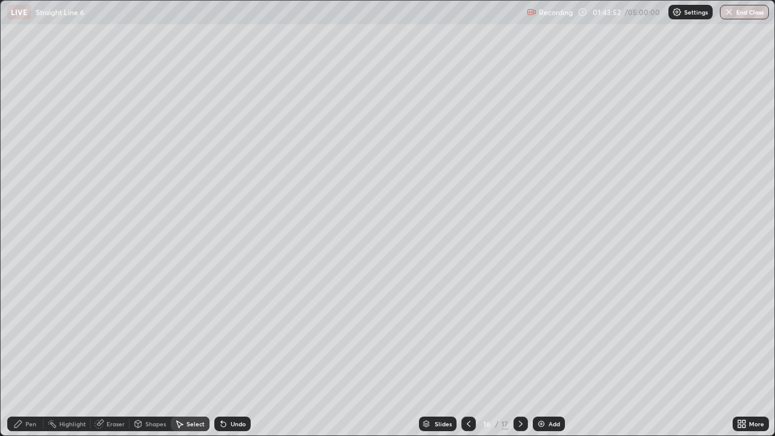
click at [549, 354] on div "Add" at bounding box center [555, 424] width 12 height 6
click at [466, 354] on icon at bounding box center [469, 424] width 10 height 10
click at [519, 354] on icon at bounding box center [521, 424] width 10 height 10
click at [28, 354] on div "Pen" at bounding box center [25, 424] width 36 height 15
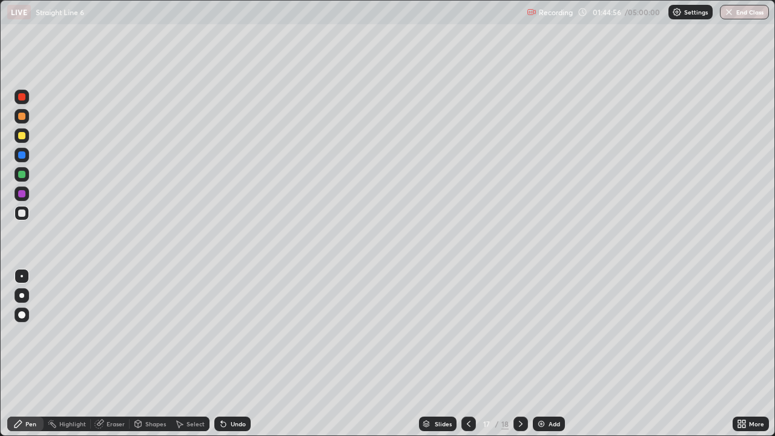
click at [25, 134] on div at bounding box center [21, 135] width 7 height 7
click at [22, 214] on div at bounding box center [21, 213] width 7 height 7
click at [474, 354] on div at bounding box center [469, 424] width 15 height 15
click at [522, 354] on div at bounding box center [521, 424] width 15 height 15
click at [466, 354] on icon at bounding box center [469, 424] width 10 height 10
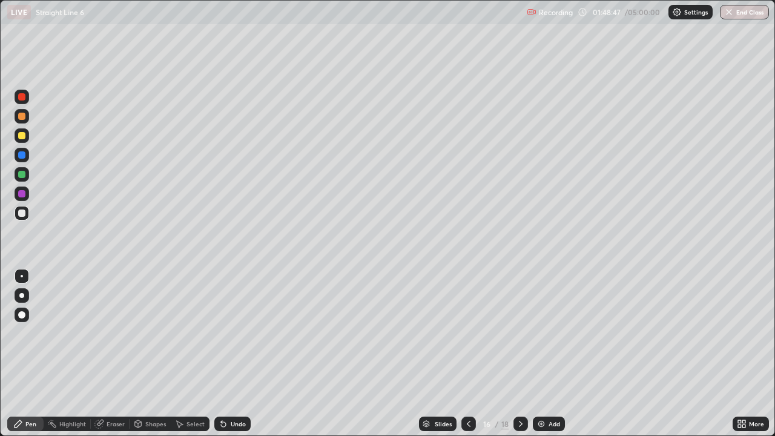
click at [520, 354] on icon at bounding box center [521, 424] width 10 height 10
click at [472, 354] on icon at bounding box center [469, 424] width 10 height 10
click at [2, 0] on div "LIVE Straight Line 6 Recording 01:49:20 / 05:00:00 Settings End Class" at bounding box center [387, 12] width 775 height 24
click at [514, 354] on div at bounding box center [521, 424] width 15 height 15
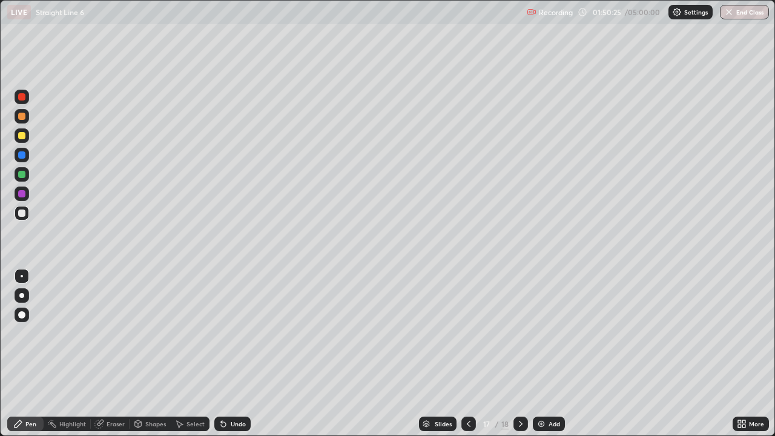
click at [467, 354] on icon at bounding box center [469, 424] width 10 height 10
click at [516, 354] on icon at bounding box center [521, 424] width 10 height 10
click at [549, 354] on div "Add" at bounding box center [549, 424] width 32 height 15
click at [0, 0] on div "LIVE Straight Line 6 Recording 01:51:15 / 05:00:00 Settings End Class" at bounding box center [387, 12] width 775 height 24
click at [0, 0] on div "LIVE Straight Line 6 Recording 01:51:16 / 05:00:00 Settings End Class" at bounding box center [387, 12] width 775 height 24
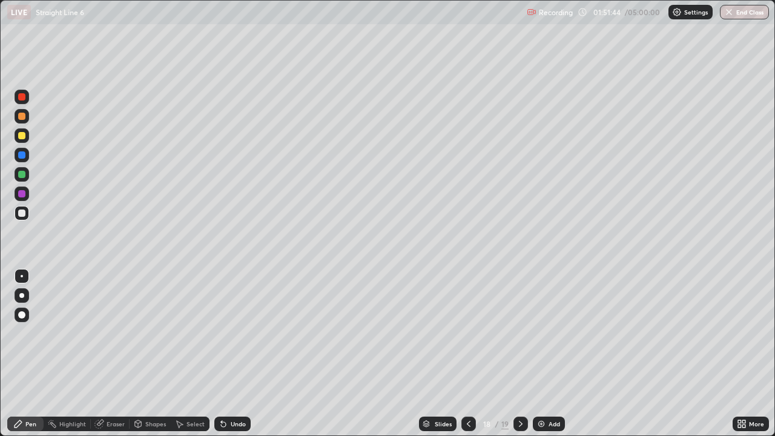
click at [468, 354] on icon at bounding box center [469, 424] width 10 height 10
click at [521, 354] on icon at bounding box center [521, 424] width 10 height 10
click at [465, 354] on icon at bounding box center [469, 424] width 10 height 10
click at [523, 354] on div at bounding box center [521, 424] width 15 height 15
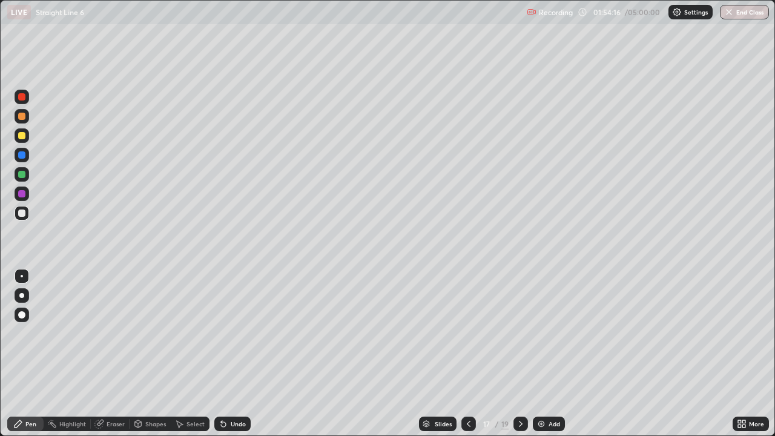
click at [520, 354] on icon at bounding box center [521, 424] width 10 height 10
click at [468, 354] on icon at bounding box center [469, 424] width 10 height 10
click at [518, 354] on icon at bounding box center [521, 424] width 10 height 10
click at [21, 133] on div at bounding box center [21, 135] width 7 height 7
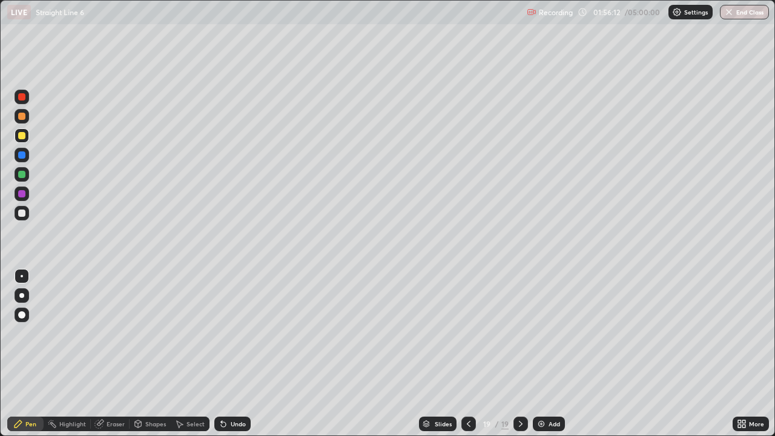
click at [28, 215] on div at bounding box center [22, 213] width 15 height 15
click at [24, 136] on div at bounding box center [21, 135] width 7 height 7
click at [19, 213] on div at bounding box center [21, 213] width 7 height 7
click at [20, 141] on div at bounding box center [22, 135] width 15 height 15
click at [518, 354] on icon at bounding box center [521, 424] width 10 height 10
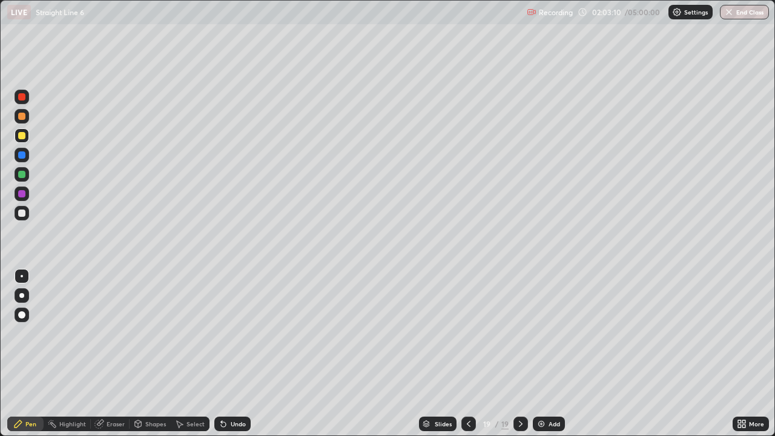
click at [542, 354] on div "Add" at bounding box center [549, 424] width 32 height 15
click at [12, 354] on div "Pen" at bounding box center [25, 424] width 36 height 15
click at [22, 219] on div at bounding box center [22, 213] width 15 height 15
click at [24, 117] on div at bounding box center [21, 116] width 7 height 7
click at [22, 140] on div at bounding box center [22, 135] width 15 height 15
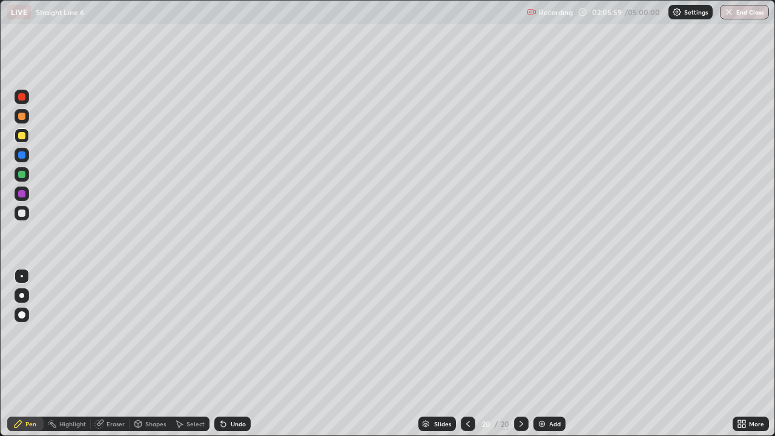
click at [227, 354] on div "Undo" at bounding box center [232, 424] width 36 height 15
click at [228, 354] on div "Undo" at bounding box center [232, 424] width 36 height 15
click at [241, 354] on div "Undo" at bounding box center [238, 424] width 15 height 6
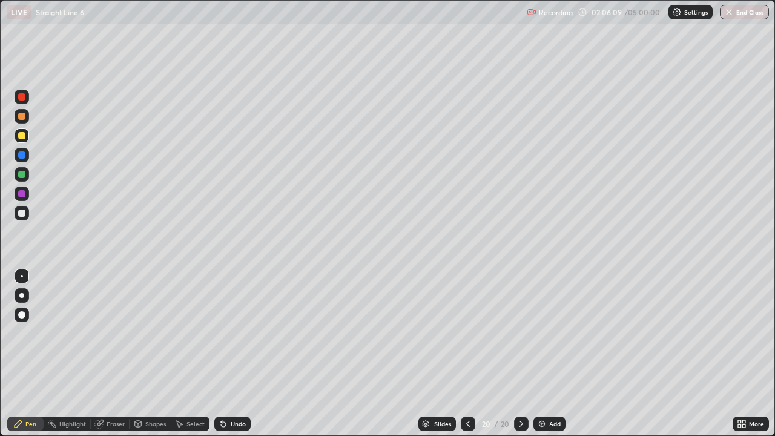
click at [237, 354] on div "Undo" at bounding box center [238, 424] width 15 height 6
click at [223, 354] on icon at bounding box center [223, 424] width 5 height 5
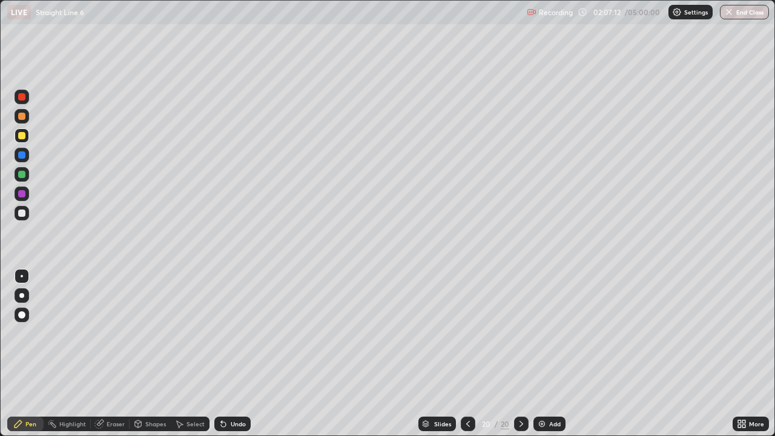
click at [223, 354] on icon at bounding box center [223, 424] width 5 height 5
click at [222, 354] on icon at bounding box center [223, 424] width 5 height 5
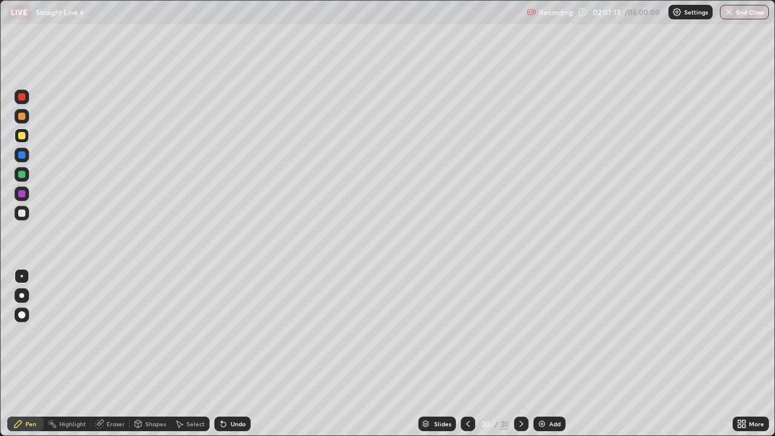
click at [222, 354] on icon at bounding box center [223, 424] width 5 height 5
click at [220, 354] on icon at bounding box center [224, 424] width 10 height 10
click at [221, 354] on icon at bounding box center [221, 421] width 1 height 1
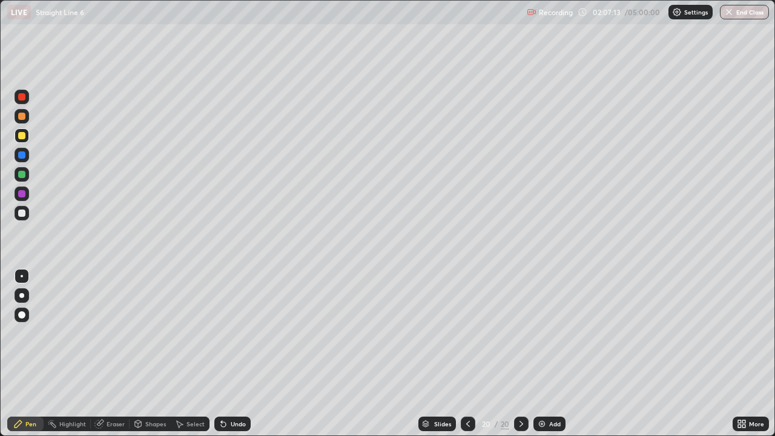
click at [221, 354] on icon at bounding box center [221, 421] width 1 height 1
click at [221, 354] on icon at bounding box center [223, 424] width 5 height 5
click at [142, 354] on icon at bounding box center [138, 424] width 10 height 10
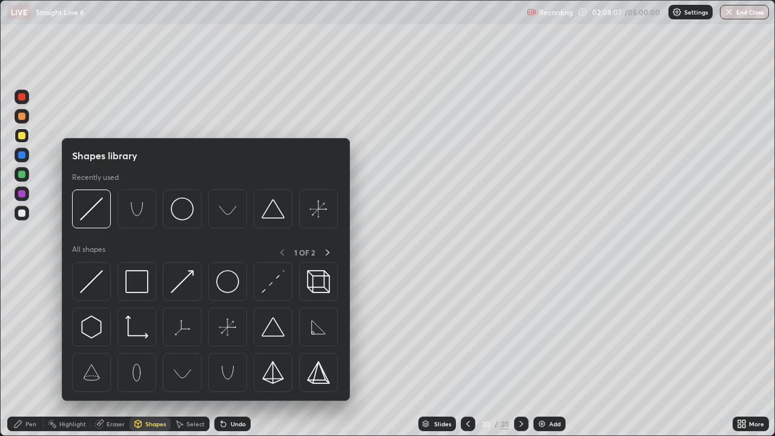
click at [180, 354] on div "Select" at bounding box center [190, 424] width 39 height 15
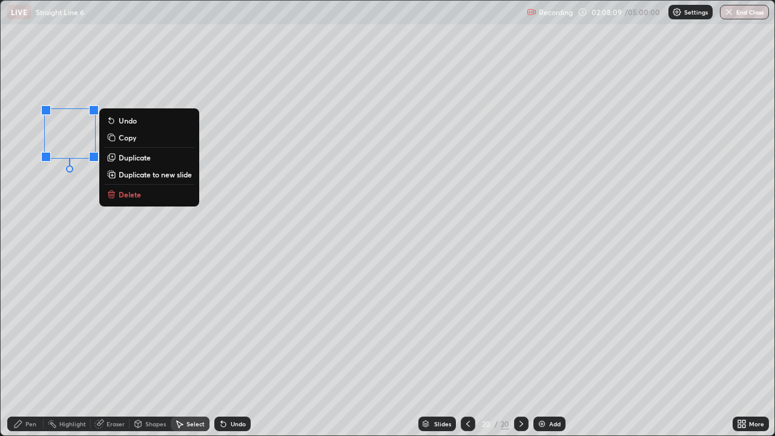
click at [121, 188] on button "Delete" at bounding box center [149, 194] width 90 height 15
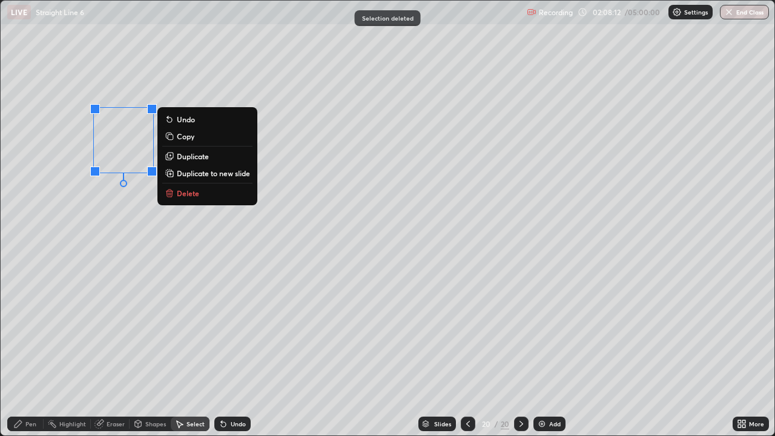
click at [165, 191] on icon at bounding box center [170, 193] width 10 height 10
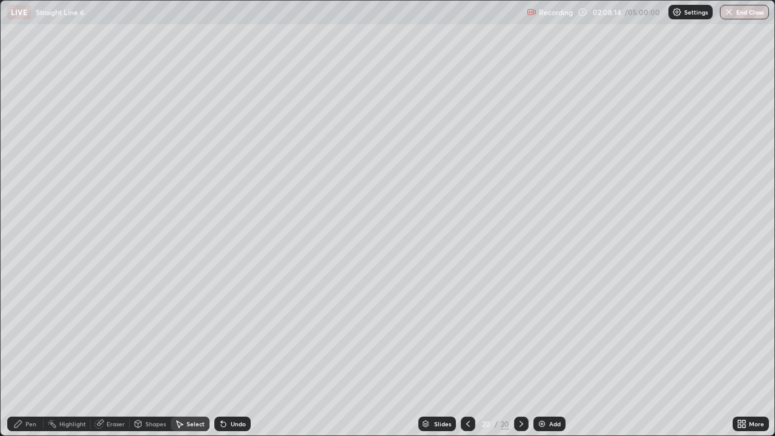
click at [18, 354] on icon at bounding box center [18, 423] width 7 height 7
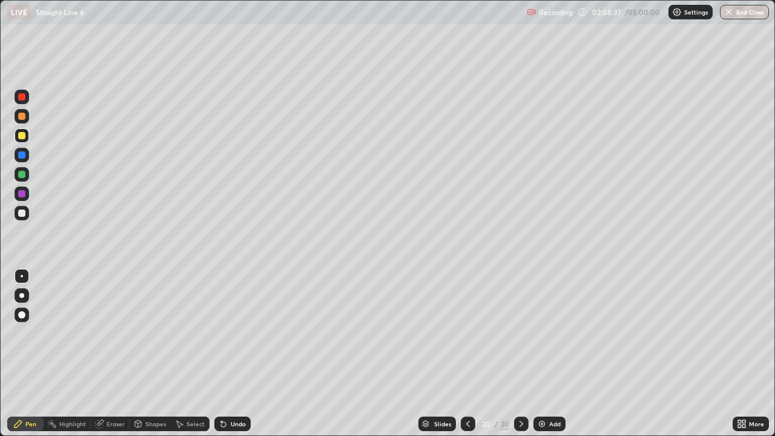
click at [520, 354] on icon at bounding box center [522, 424] width 10 height 10
click at [519, 354] on icon at bounding box center [522, 424] width 10 height 10
click at [520, 354] on icon at bounding box center [522, 424] width 10 height 10
click at [535, 354] on div "Add" at bounding box center [550, 424] width 32 height 15
click at [16, 216] on div at bounding box center [22, 213] width 15 height 15
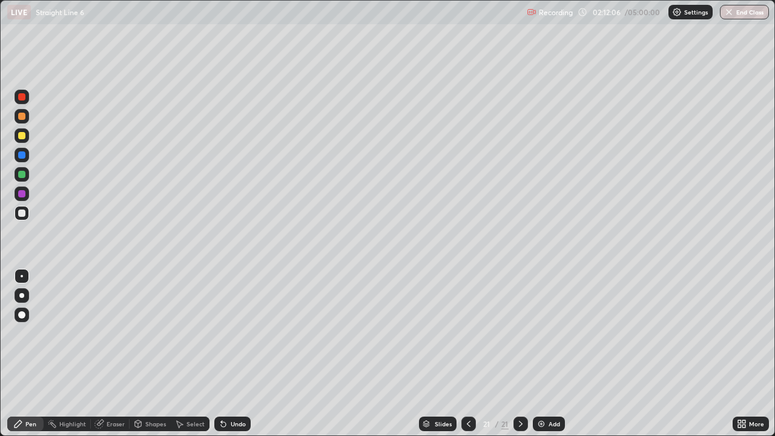
click at [231, 354] on div "Undo" at bounding box center [238, 424] width 15 height 6
click at [237, 354] on div "Undo" at bounding box center [238, 424] width 15 height 6
click at [249, 354] on div "Undo" at bounding box center [232, 424] width 36 height 15
click at [247, 354] on div "Undo" at bounding box center [232, 424] width 36 height 15
click at [244, 354] on div "Undo" at bounding box center [232, 424] width 36 height 15
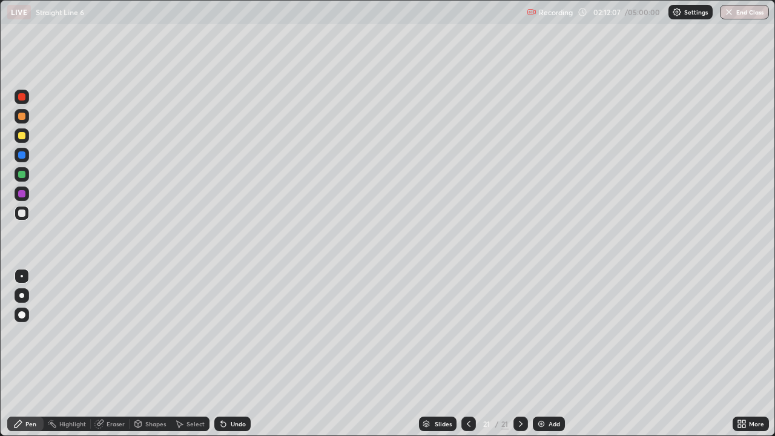
click at [246, 354] on div "Undo" at bounding box center [230, 424] width 41 height 24
click at [236, 354] on div "Undo" at bounding box center [238, 424] width 15 height 6
click at [233, 354] on div "Undo" at bounding box center [238, 424] width 15 height 6
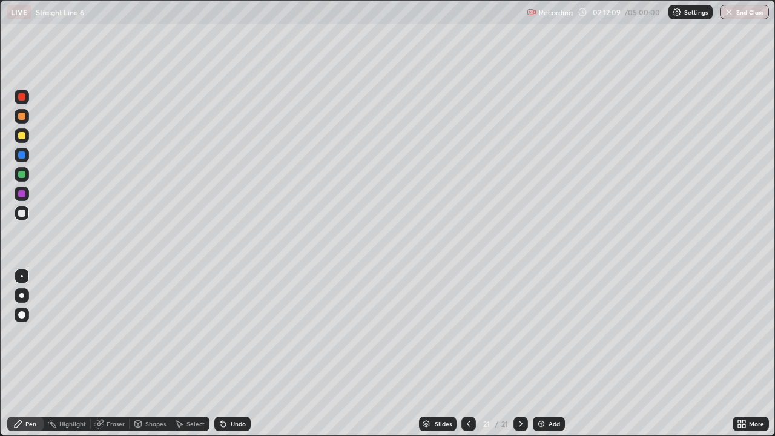
click at [233, 354] on div "Undo" at bounding box center [238, 424] width 15 height 6
click at [236, 354] on div "Undo" at bounding box center [238, 424] width 15 height 6
click at [237, 354] on div "Undo" at bounding box center [232, 424] width 36 height 15
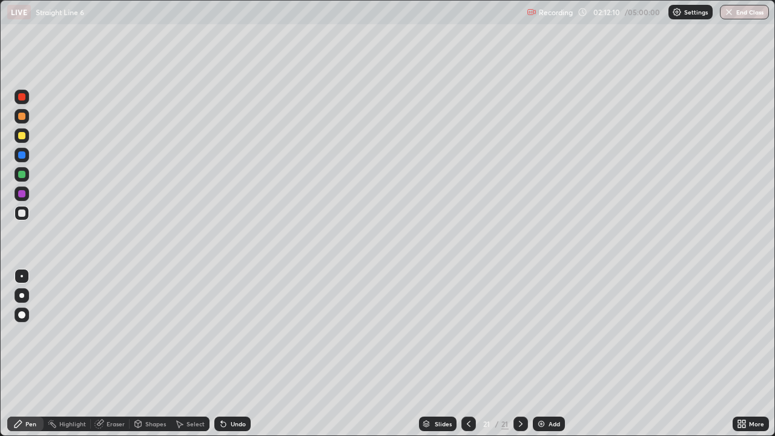
click at [237, 354] on div "Undo" at bounding box center [232, 424] width 36 height 15
click at [237, 354] on div "Undo" at bounding box center [238, 424] width 15 height 6
click at [236, 354] on div "Undo" at bounding box center [232, 424] width 36 height 15
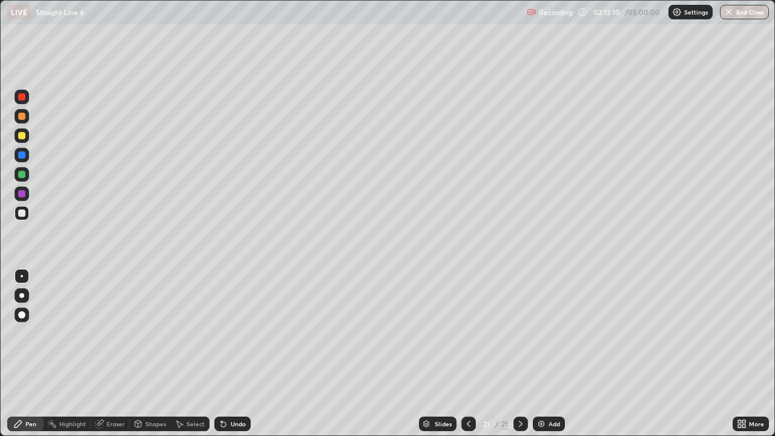
click at [236, 354] on div "Undo" at bounding box center [232, 424] width 36 height 15
click at [237, 354] on div "Undo" at bounding box center [232, 424] width 36 height 15
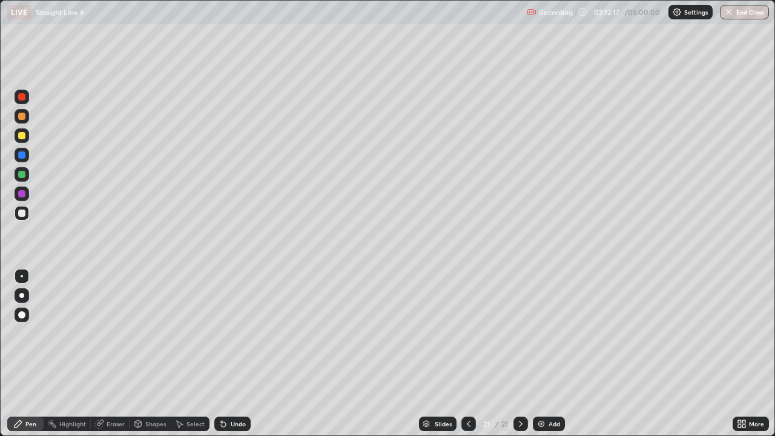
click at [227, 354] on div "Undo" at bounding box center [232, 424] width 36 height 15
click at [231, 354] on div "Undo" at bounding box center [238, 424] width 15 height 6
click at [239, 354] on div "Undo" at bounding box center [238, 424] width 15 height 6
click at [520, 354] on icon at bounding box center [521, 424] width 10 height 10
click at [514, 354] on div at bounding box center [521, 424] width 15 height 15
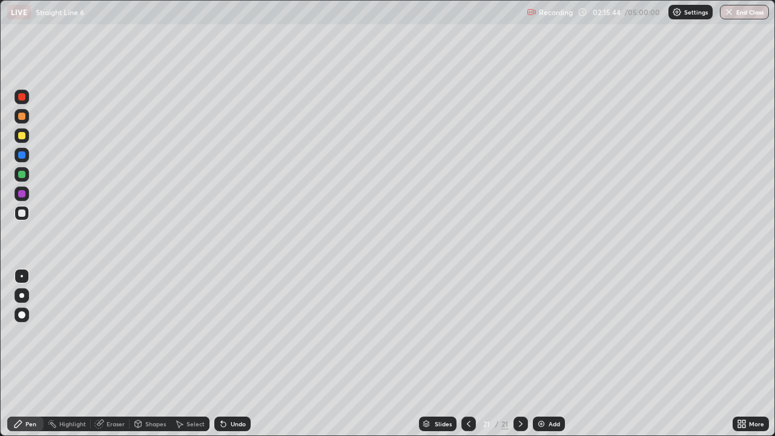
click at [542, 354] on img at bounding box center [542, 424] width 10 height 10
click at [22, 136] on div at bounding box center [21, 135] width 7 height 7
click at [231, 354] on div "Undo" at bounding box center [232, 424] width 36 height 15
click at [234, 354] on div "Undo" at bounding box center [232, 424] width 36 height 15
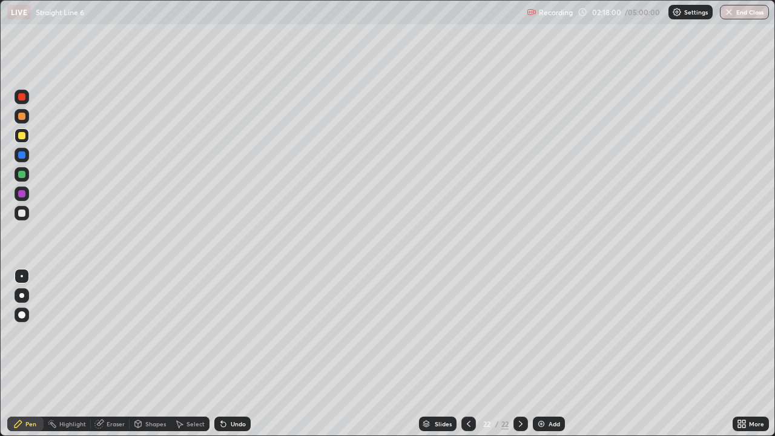
click at [234, 354] on div "Undo" at bounding box center [232, 424] width 36 height 15
click at [21, 214] on div at bounding box center [21, 213] width 7 height 7
click at [227, 354] on div "Undo" at bounding box center [232, 424] width 36 height 15
click at [466, 354] on icon at bounding box center [469, 424] width 10 height 10
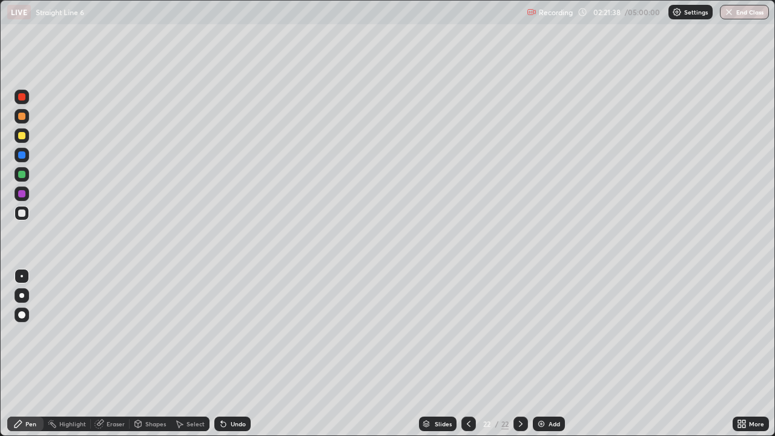
click at [466, 354] on icon at bounding box center [469, 424] width 10 height 10
click at [468, 354] on icon at bounding box center [469, 424] width 4 height 6
click at [469, 354] on icon at bounding box center [469, 424] width 10 height 10
click at [466, 354] on icon at bounding box center [469, 424] width 10 height 10
click at [467, 354] on icon at bounding box center [469, 424] width 10 height 10
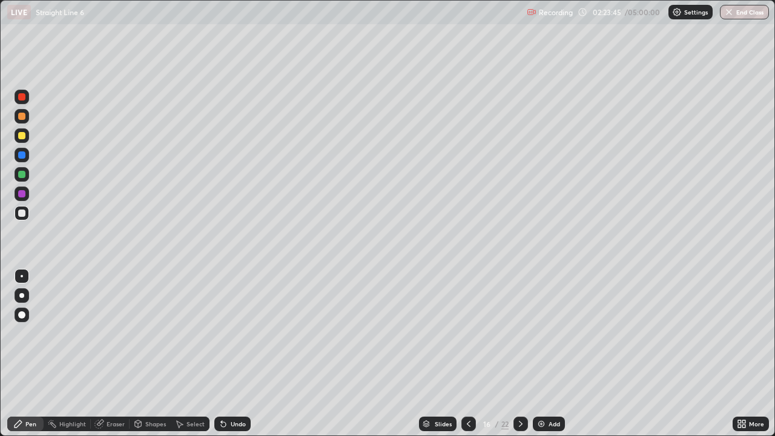
click at [518, 354] on icon at bounding box center [521, 424] width 10 height 10
click at [520, 354] on icon at bounding box center [521, 424] width 10 height 10
click at [520, 354] on icon at bounding box center [521, 424] width 4 height 6
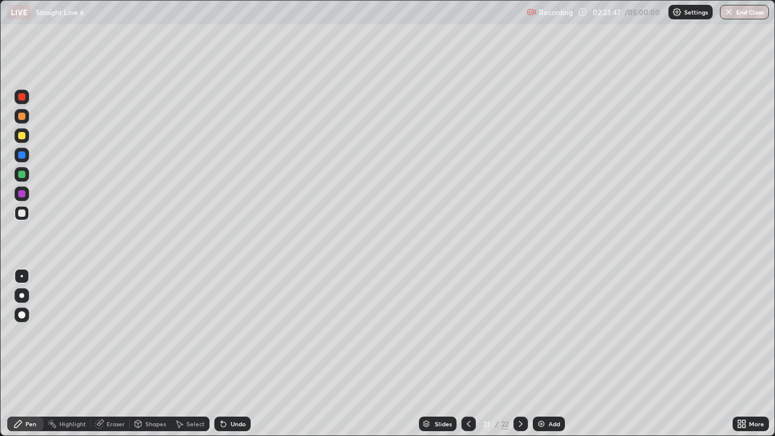
click at [520, 354] on icon at bounding box center [521, 424] width 10 height 10
click at [538, 354] on img at bounding box center [542, 424] width 10 height 10
click at [18, 354] on icon at bounding box center [18, 424] width 10 height 10
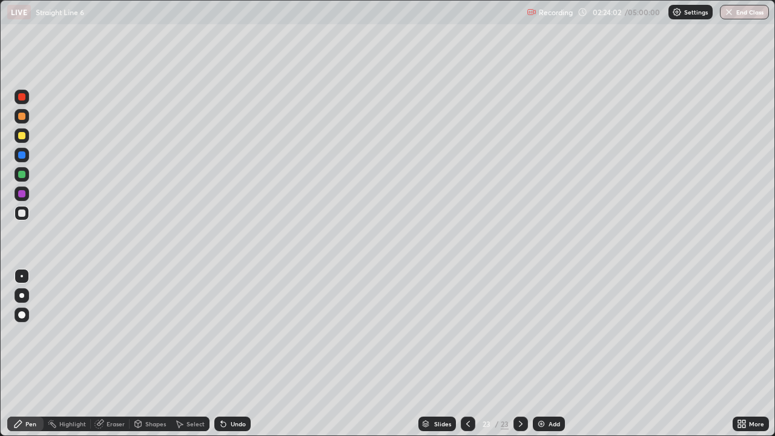
click at [21, 136] on div at bounding box center [21, 135] width 7 height 7
click at [23, 216] on div at bounding box center [21, 213] width 7 height 7
click at [222, 354] on icon at bounding box center [223, 424] width 5 height 5
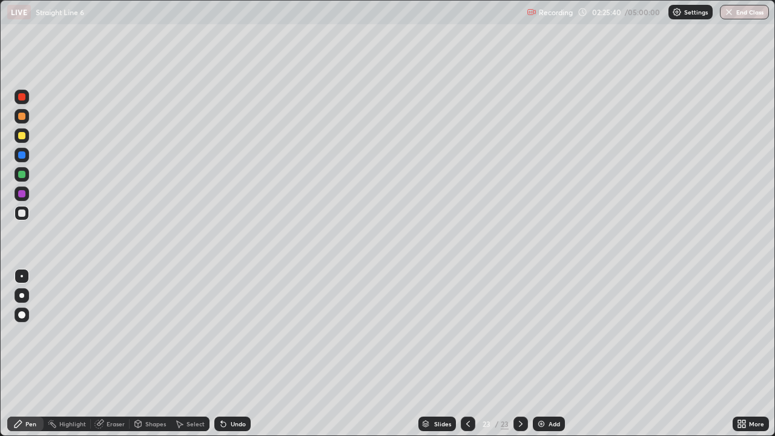
click at [225, 354] on icon at bounding box center [224, 424] width 10 height 10
click at [224, 354] on icon at bounding box center [223, 424] width 5 height 5
click at [223, 354] on icon at bounding box center [223, 424] width 5 height 5
click at [222, 354] on icon at bounding box center [223, 424] width 5 height 5
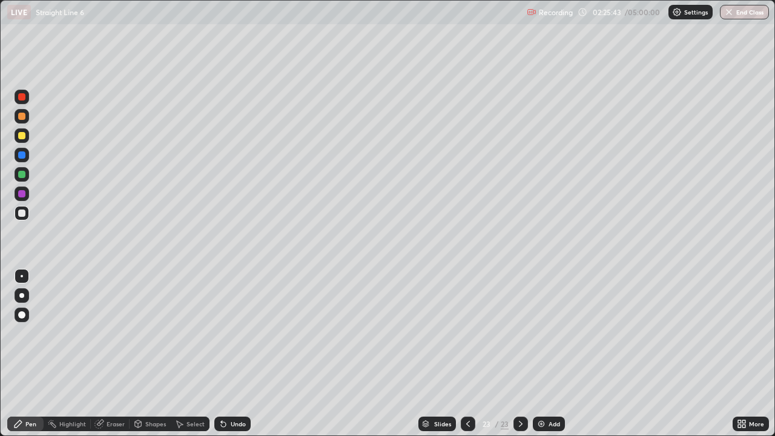
click at [222, 354] on icon at bounding box center [223, 424] width 5 height 5
click at [187, 354] on div "Select" at bounding box center [196, 424] width 18 height 6
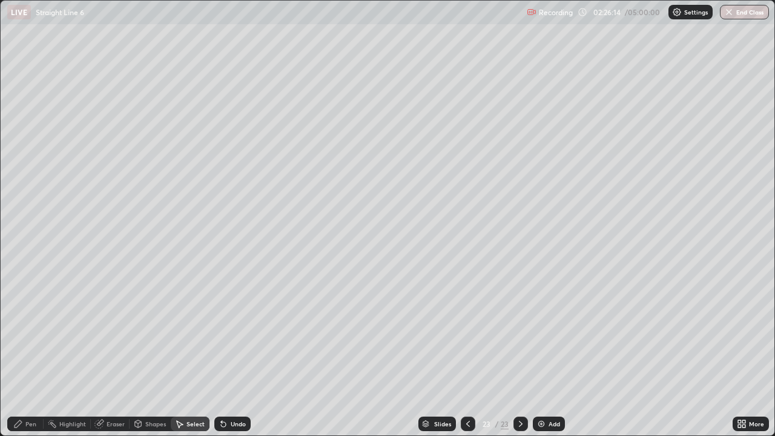
click at [21, 354] on icon at bounding box center [18, 424] width 10 height 10
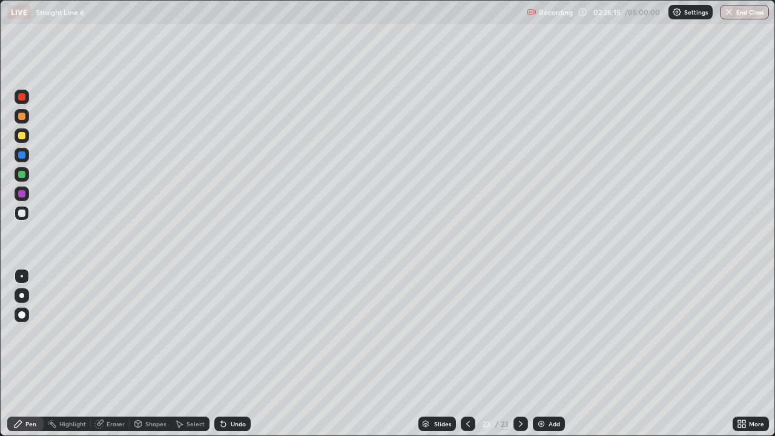
click at [18, 139] on div at bounding box center [22, 135] width 15 height 15
click at [468, 354] on icon at bounding box center [468, 424] width 10 height 10
click at [519, 354] on icon at bounding box center [521, 424] width 10 height 10
click at [231, 354] on div "Undo" at bounding box center [232, 424] width 36 height 15
click at [227, 354] on div "Undo" at bounding box center [232, 424] width 36 height 15
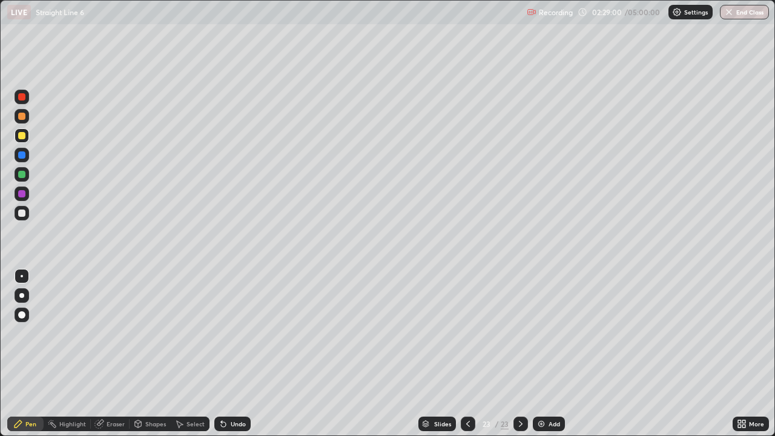
click at [467, 354] on icon at bounding box center [468, 424] width 10 height 10
click at [520, 354] on div at bounding box center [521, 424] width 15 height 15
click at [520, 354] on icon at bounding box center [521, 424] width 10 height 10
click at [516, 354] on icon at bounding box center [521, 424] width 10 height 10
click at [18, 210] on div at bounding box center [22, 213] width 15 height 15
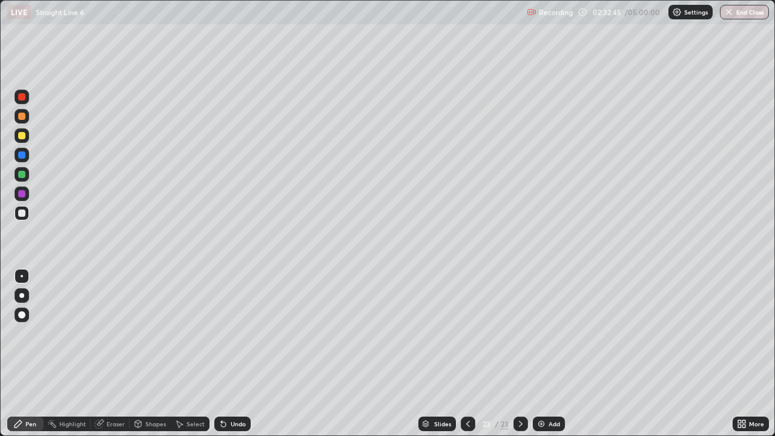
click at [231, 354] on div "Undo" at bounding box center [232, 424] width 36 height 15
click at [231, 354] on div "Undo" at bounding box center [238, 424] width 15 height 6
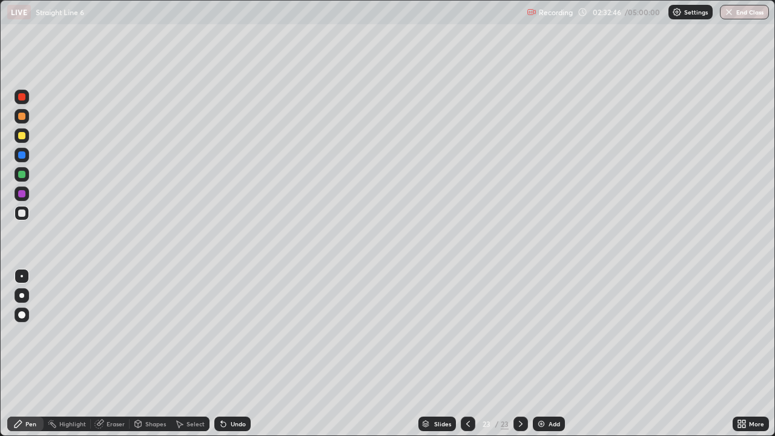
click at [233, 354] on div "Undo" at bounding box center [232, 424] width 36 height 15
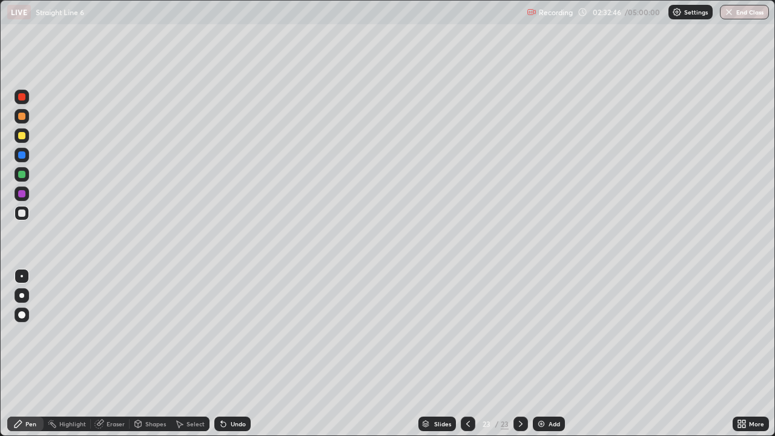
click at [233, 354] on div "Undo" at bounding box center [232, 424] width 36 height 15
click at [235, 354] on div "Undo" at bounding box center [232, 424] width 36 height 15
click at [236, 354] on div "Undo" at bounding box center [230, 424] width 41 height 24
click at [231, 354] on div "Undo" at bounding box center [238, 424] width 15 height 6
click at [558, 354] on div "Add" at bounding box center [549, 424] width 32 height 15
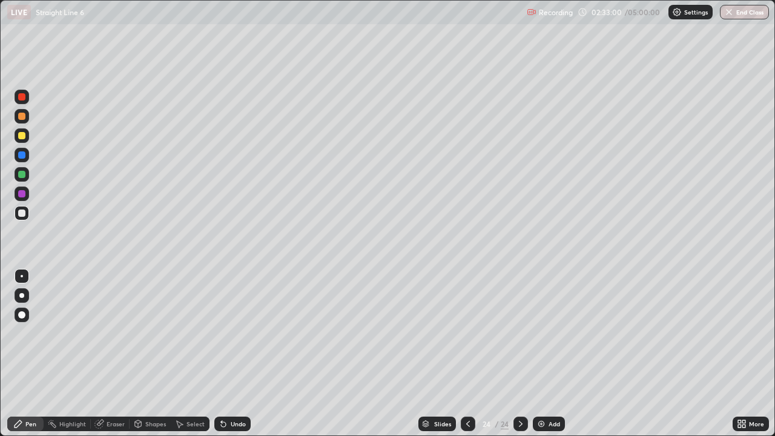
click at [467, 354] on icon at bounding box center [468, 424] width 10 height 10
click at [520, 354] on icon at bounding box center [521, 424] width 10 height 10
click at [0, 0] on div "LIVE Straight Line 6 Recording 02:33:32 / 05:00:00 Settings End Class" at bounding box center [387, 12] width 775 height 24
click at [187, 354] on div "Select" at bounding box center [196, 424] width 18 height 6
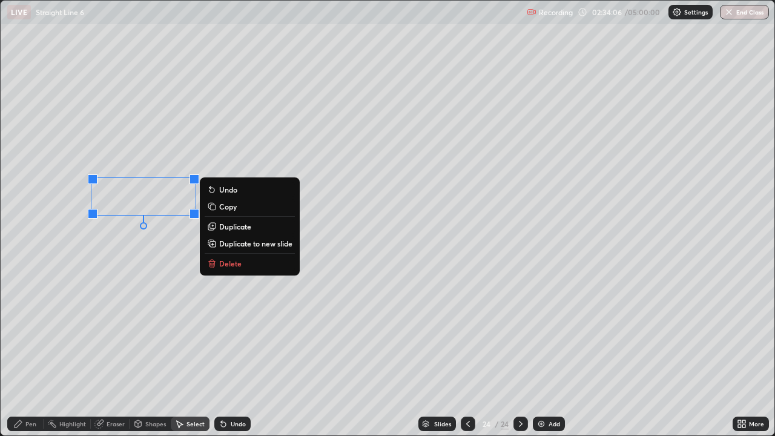
click at [227, 271] on button "Delete" at bounding box center [250, 263] width 90 height 15
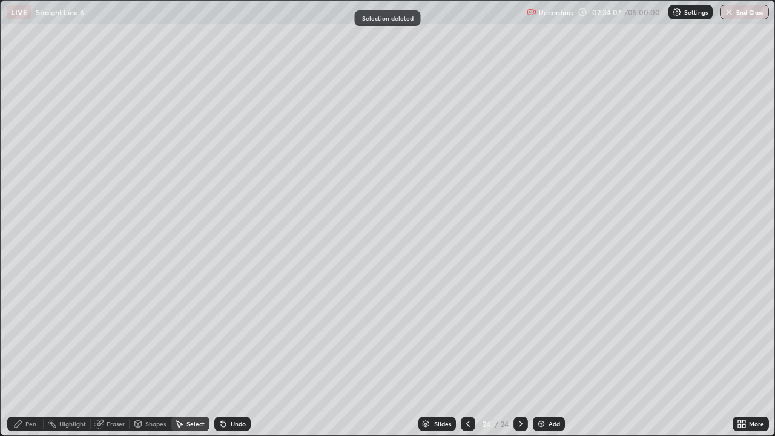
click at [29, 354] on div "Pen" at bounding box center [30, 424] width 11 height 6
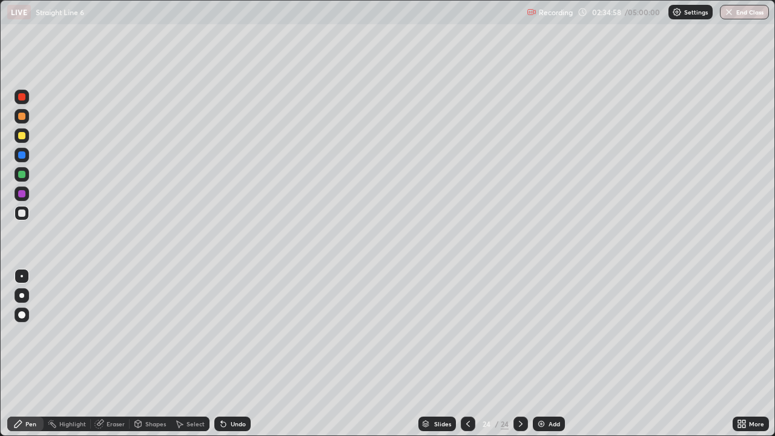
click at [520, 354] on icon at bounding box center [521, 424] width 10 height 10
click at [542, 354] on img at bounding box center [542, 424] width 10 height 10
click at [24, 137] on div at bounding box center [21, 135] width 7 height 7
click at [520, 354] on icon at bounding box center [521, 424] width 10 height 10
click at [547, 354] on div "Add" at bounding box center [549, 424] width 32 height 15
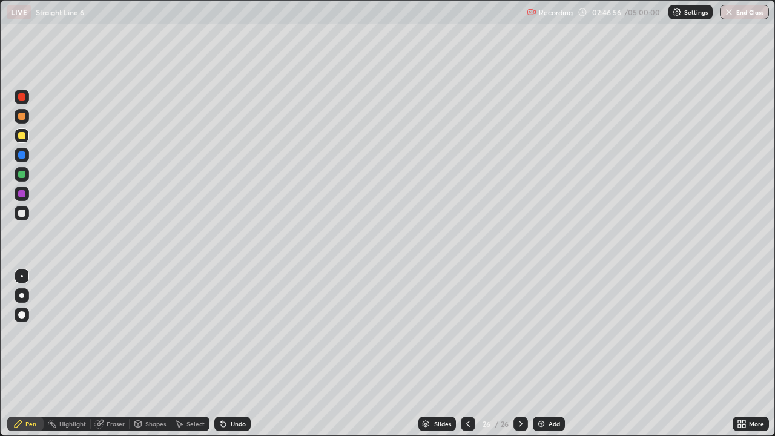
click at [227, 354] on div "Undo" at bounding box center [232, 424] width 36 height 15
click at [515, 354] on div at bounding box center [521, 424] width 15 height 15
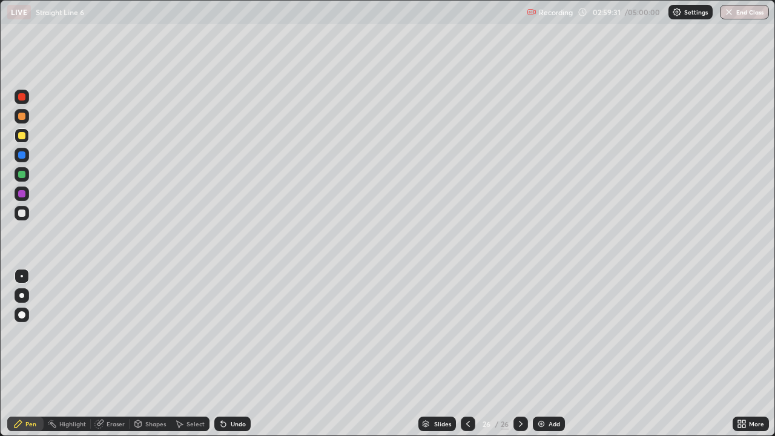
click at [538, 354] on img at bounding box center [542, 424] width 10 height 10
click at [33, 354] on div "Pen" at bounding box center [25, 424] width 36 height 15
click at [25, 354] on div "Pen" at bounding box center [30, 424] width 11 height 6
click at [24, 213] on div at bounding box center [21, 213] width 7 height 7
click at [20, 354] on icon at bounding box center [18, 424] width 10 height 10
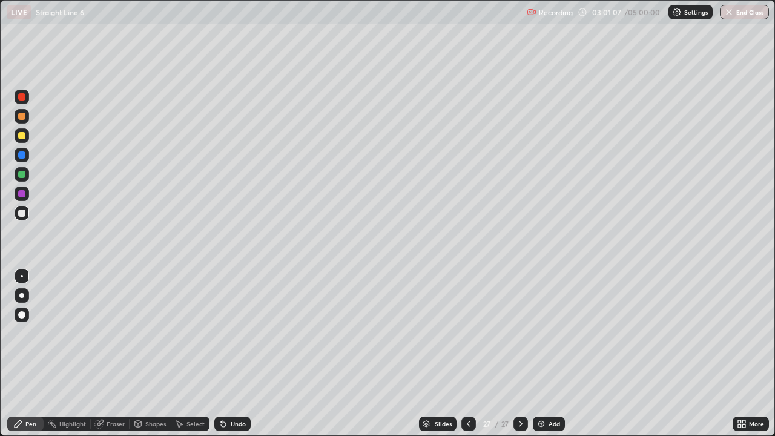
click at [21, 138] on div at bounding box center [21, 135] width 7 height 7
click at [21, 354] on div "Pen" at bounding box center [25, 424] width 36 height 15
click at [21, 354] on icon at bounding box center [18, 424] width 10 height 10
click at [19, 137] on div at bounding box center [21, 135] width 7 height 7
click at [184, 354] on div "Select" at bounding box center [190, 424] width 39 height 15
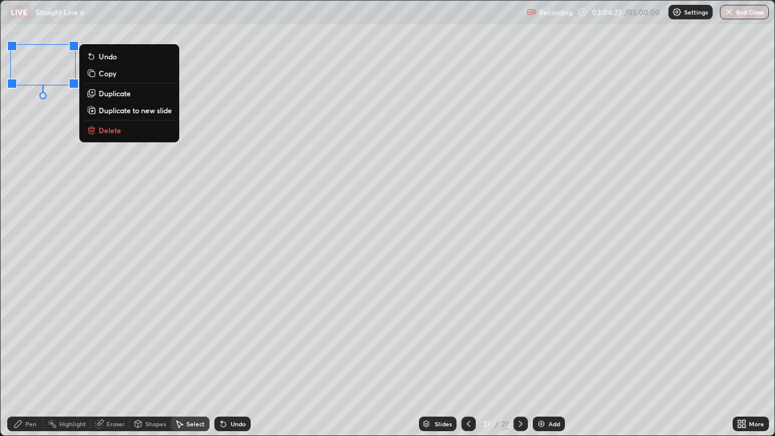
click at [123, 129] on button "Delete" at bounding box center [129, 130] width 90 height 15
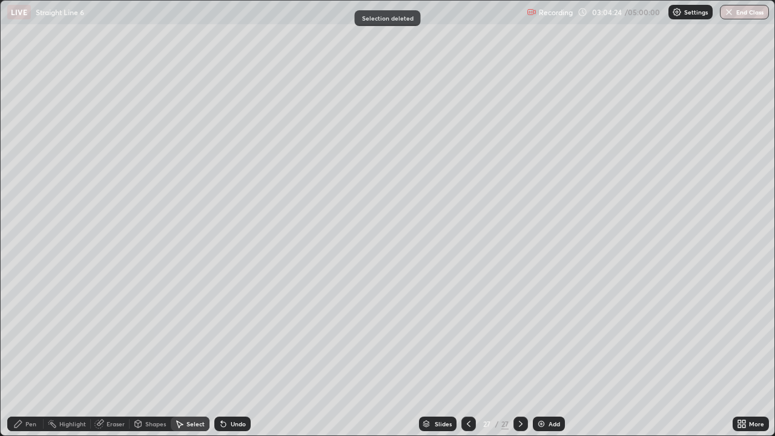
click at [28, 354] on div "Pen" at bounding box center [30, 424] width 11 height 6
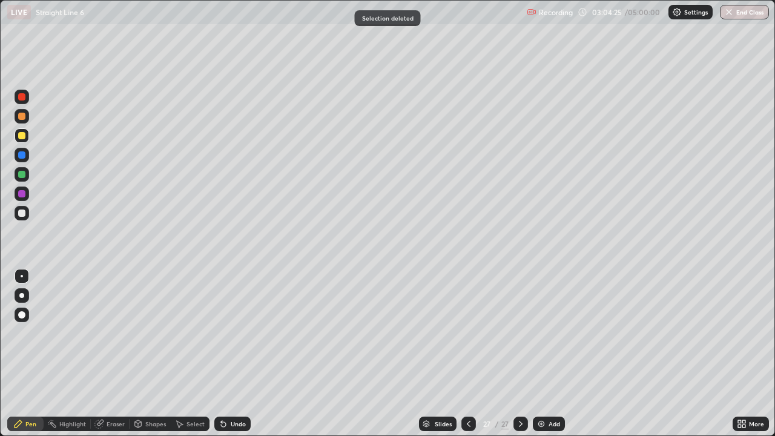
click at [24, 211] on div at bounding box center [21, 213] width 7 height 7
click at [24, 354] on div "Pen" at bounding box center [25, 424] width 36 height 15
click at [229, 354] on div "Undo" at bounding box center [232, 424] width 36 height 15
click at [228, 354] on div "Undo" at bounding box center [232, 424] width 36 height 15
click at [231, 354] on div "Undo" at bounding box center [238, 424] width 15 height 6
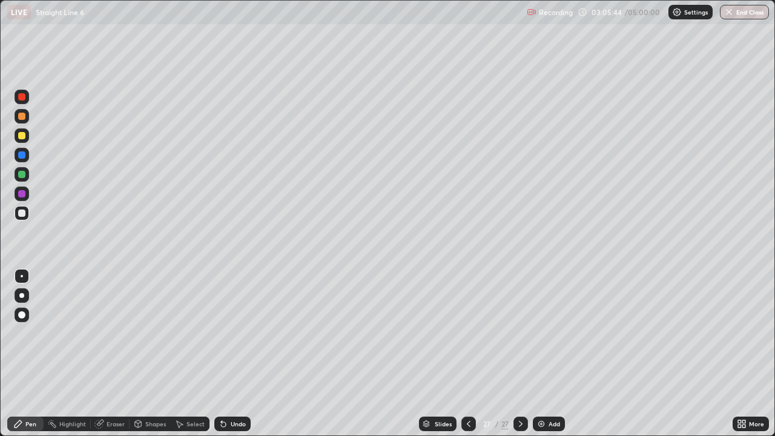
click at [231, 354] on div "Undo" at bounding box center [238, 424] width 15 height 6
click at [227, 354] on div "Undo" at bounding box center [232, 424] width 36 height 15
click at [234, 354] on div "Undo" at bounding box center [238, 424] width 15 height 6
click at [238, 354] on div "Undo" at bounding box center [238, 424] width 15 height 6
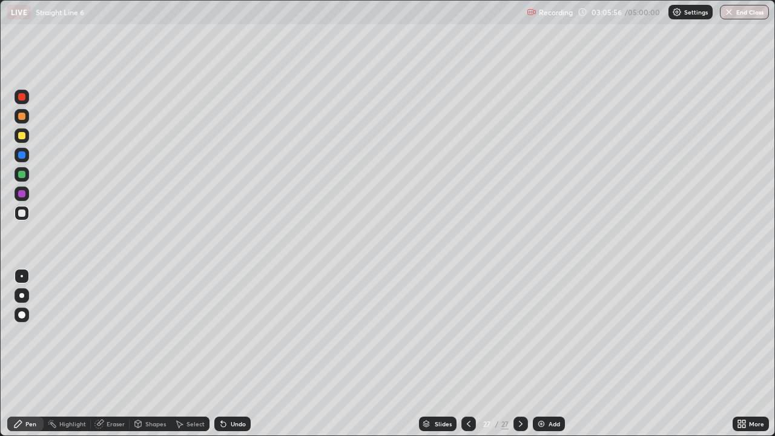
click at [232, 354] on div "Undo" at bounding box center [232, 424] width 36 height 15
click at [185, 354] on div "Select" at bounding box center [190, 424] width 39 height 15
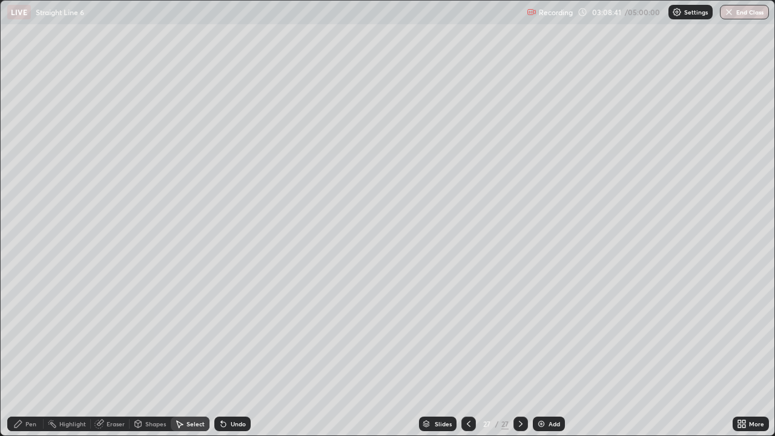
click at [183, 354] on icon at bounding box center [179, 424] width 10 height 10
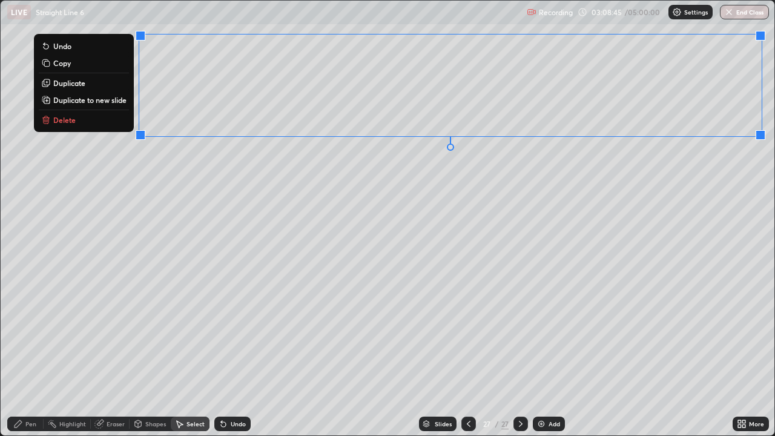
click at [93, 104] on p "Duplicate to new slide" at bounding box center [89, 100] width 73 height 10
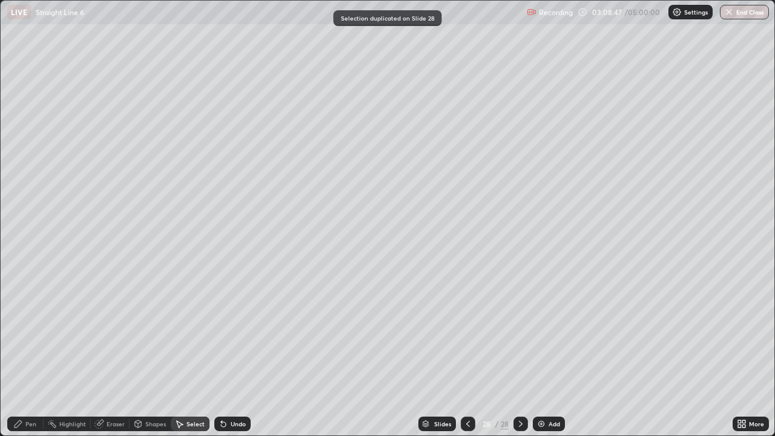
click at [21, 354] on icon at bounding box center [18, 424] width 10 height 10
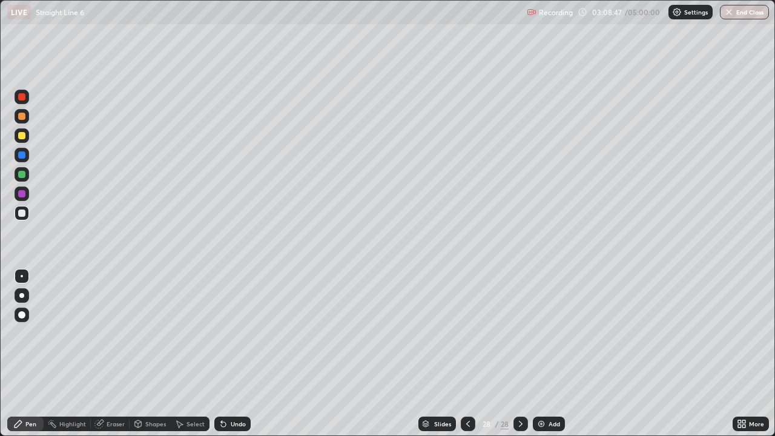
click at [22, 139] on div at bounding box center [21, 135] width 7 height 7
click at [463, 354] on icon at bounding box center [468, 424] width 10 height 10
click at [467, 354] on icon at bounding box center [468, 424] width 10 height 10
click at [469, 354] on icon at bounding box center [468, 424] width 10 height 10
click at [467, 354] on icon at bounding box center [468, 424] width 10 height 10
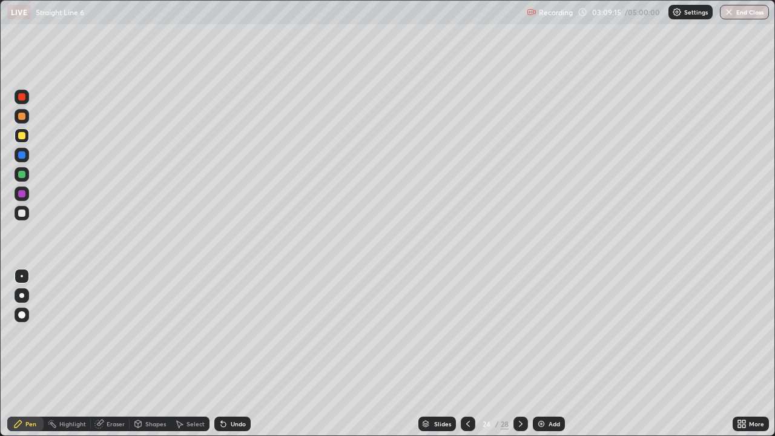
click at [468, 354] on icon at bounding box center [468, 424] width 10 height 10
click at [466, 354] on icon at bounding box center [468, 424] width 10 height 10
click at [520, 354] on icon at bounding box center [521, 424] width 10 height 10
click at [518, 354] on div at bounding box center [521, 424] width 15 height 15
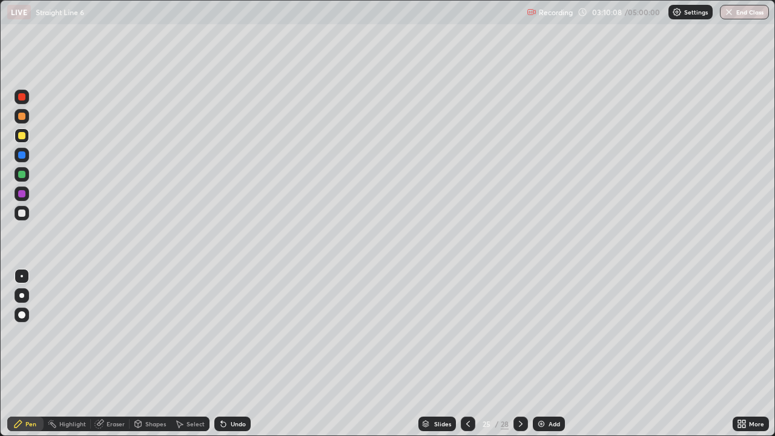
click at [518, 354] on div at bounding box center [521, 424] width 15 height 15
click at [520, 354] on icon at bounding box center [521, 424] width 10 height 10
click at [231, 354] on div "Undo" at bounding box center [238, 424] width 15 height 6
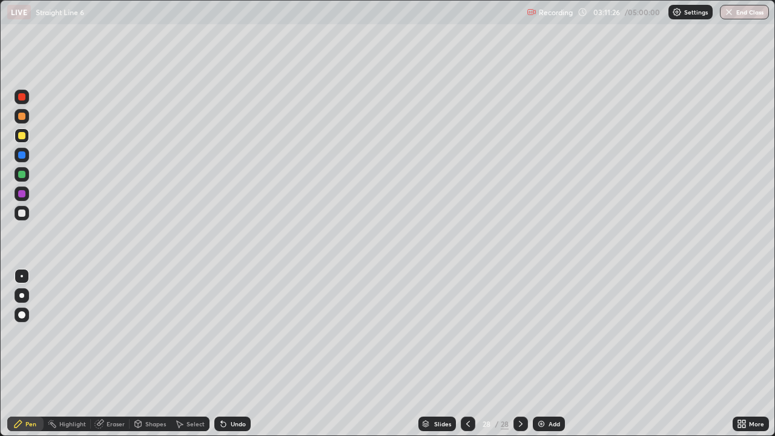
click at [221, 354] on icon at bounding box center [221, 421] width 1 height 1
click at [472, 354] on div at bounding box center [468, 424] width 15 height 15
click at [19, 354] on icon at bounding box center [18, 424] width 10 height 10
click at [28, 215] on div at bounding box center [22, 213] width 15 height 15
click at [23, 136] on div at bounding box center [21, 135] width 7 height 7
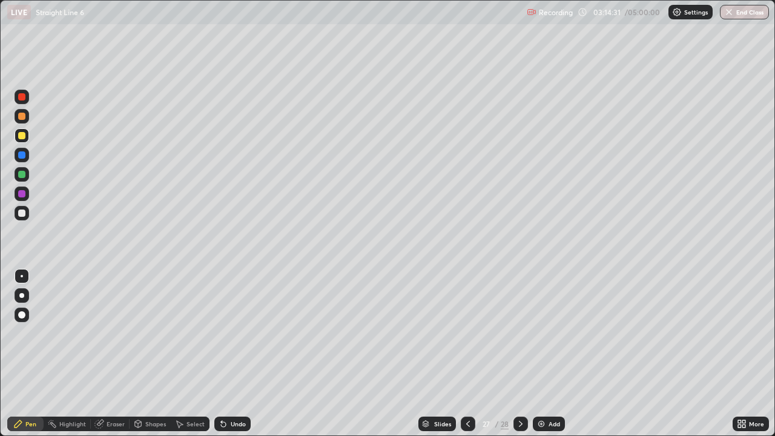
click at [151, 354] on div "Shapes" at bounding box center [155, 424] width 21 height 6
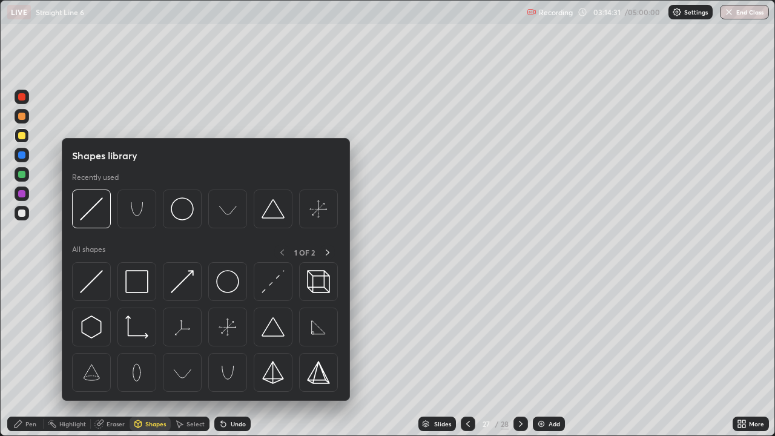
click at [187, 354] on div "Select" at bounding box center [196, 424] width 18 height 6
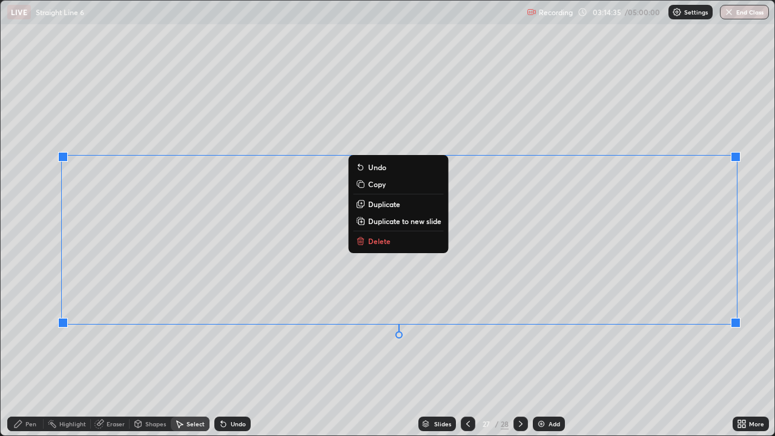
click at [368, 222] on p "Duplicate to new slide" at bounding box center [404, 221] width 73 height 10
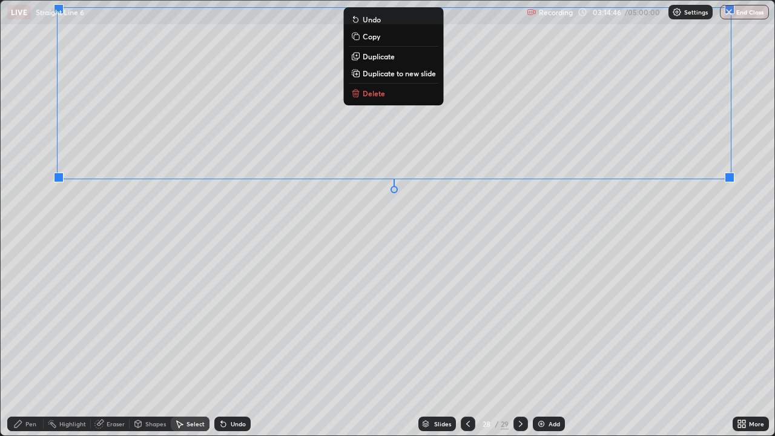
click at [28, 354] on div "Pen" at bounding box center [30, 424] width 11 height 6
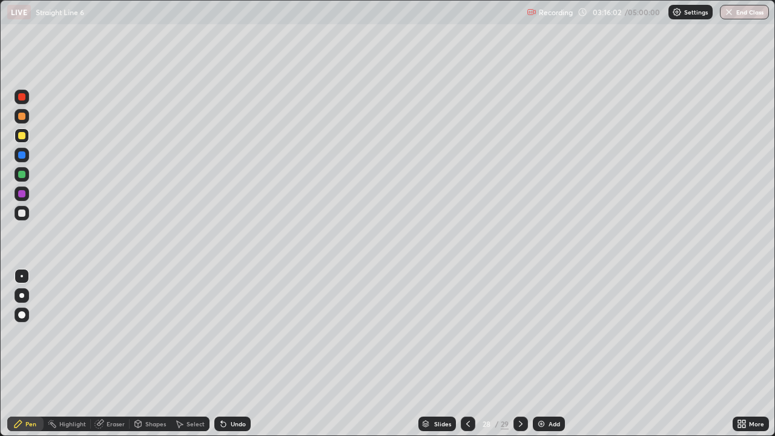
click at [22, 213] on div at bounding box center [21, 213] width 7 height 7
click at [20, 135] on div at bounding box center [21, 135] width 7 height 7
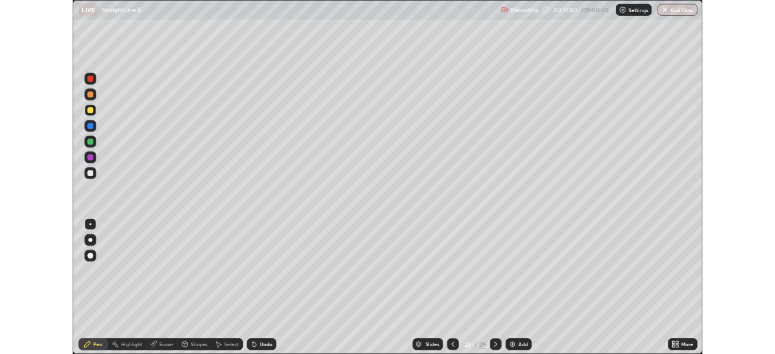
scroll to position [436, 775]
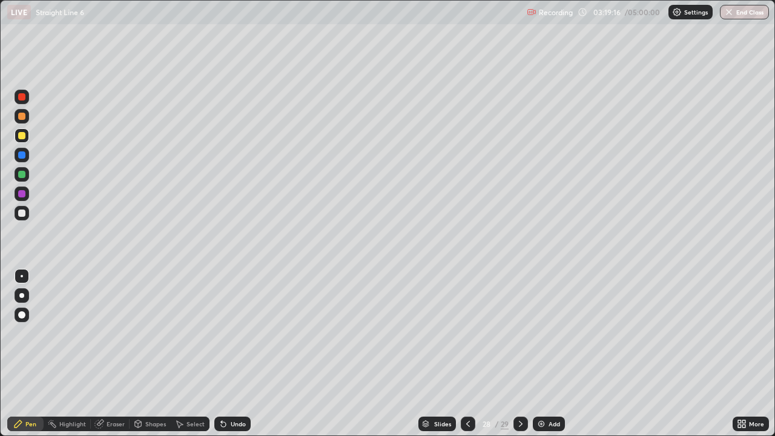
click at [520, 424] on icon at bounding box center [521, 424] width 10 height 10
click at [474, 428] on div at bounding box center [468, 424] width 15 height 24
click at [520, 424] on icon at bounding box center [521, 424] width 10 height 10
click at [522, 429] on div at bounding box center [521, 424] width 15 height 15
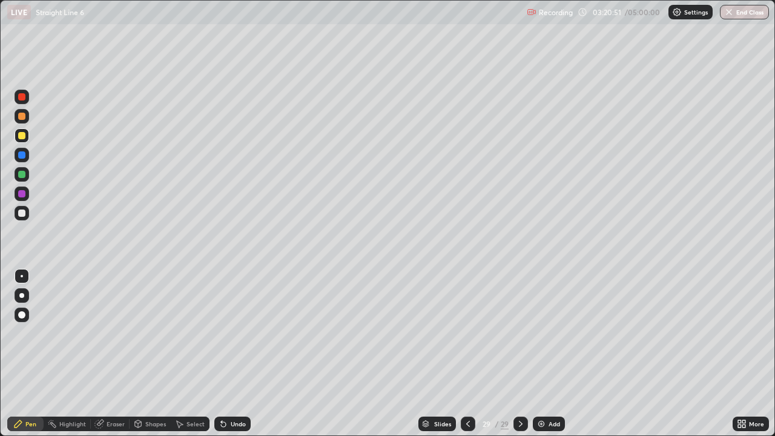
click at [543, 428] on img at bounding box center [542, 424] width 10 height 10
click at [25, 141] on div at bounding box center [22, 135] width 15 height 15
click at [20, 213] on div at bounding box center [21, 213] width 7 height 7
click at [222, 422] on icon at bounding box center [223, 424] width 5 height 5
click at [17, 142] on div at bounding box center [22, 135] width 15 height 15
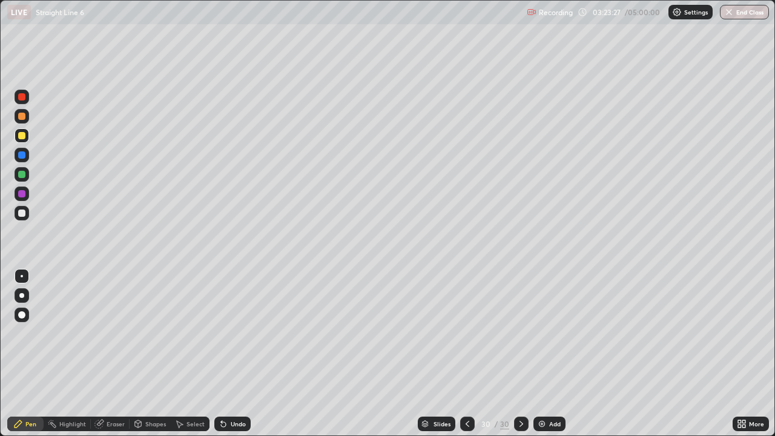
click at [24, 138] on div at bounding box center [21, 135] width 7 height 7
click at [21, 214] on div at bounding box center [21, 213] width 7 height 7
click at [21, 134] on div at bounding box center [21, 135] width 7 height 7
click at [520, 426] on icon at bounding box center [522, 424] width 4 height 6
click at [520, 423] on icon at bounding box center [522, 424] width 10 height 10
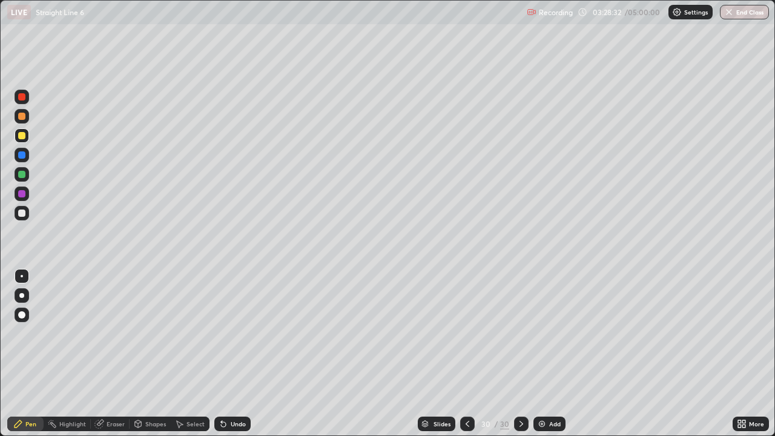
click at [549, 425] on div "Add" at bounding box center [555, 424] width 12 height 6
click at [337, 436] on div "Slides 31 / 31 Add" at bounding box center [492, 424] width 482 height 24
click at [468, 424] on icon at bounding box center [469, 424] width 10 height 10
click at [520, 424] on icon at bounding box center [521, 424] width 10 height 10
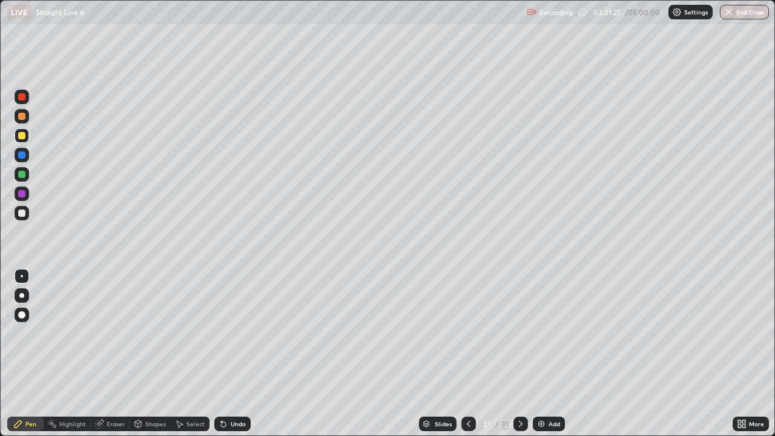
click at [520, 424] on icon at bounding box center [521, 424] width 10 height 10
click at [522, 427] on icon at bounding box center [521, 424] width 10 height 10
click at [520, 424] on icon at bounding box center [521, 424] width 10 height 10
click at [549, 423] on div "Add" at bounding box center [555, 424] width 12 height 6
click at [467, 424] on icon at bounding box center [468, 424] width 10 height 10
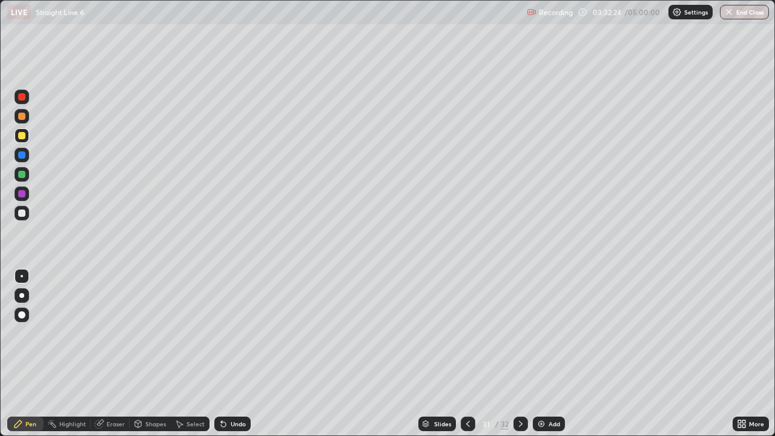
click at [520, 424] on icon at bounding box center [521, 424] width 10 height 10
click at [19, 208] on div at bounding box center [22, 213] width 15 height 15
click at [515, 419] on div at bounding box center [521, 424] width 15 height 15
click at [544, 428] on img at bounding box center [542, 424] width 10 height 10
click at [243, 419] on div "Undo" at bounding box center [232, 424] width 36 height 15
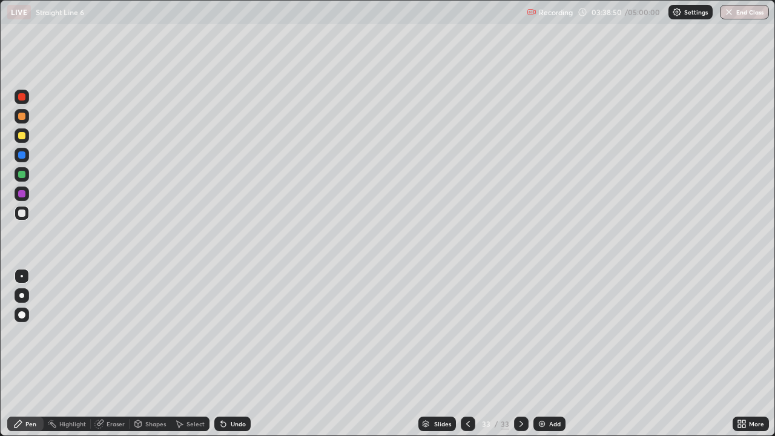
click at [21, 133] on div at bounding box center [21, 135] width 7 height 7
click at [180, 425] on icon at bounding box center [180, 424] width 7 height 7
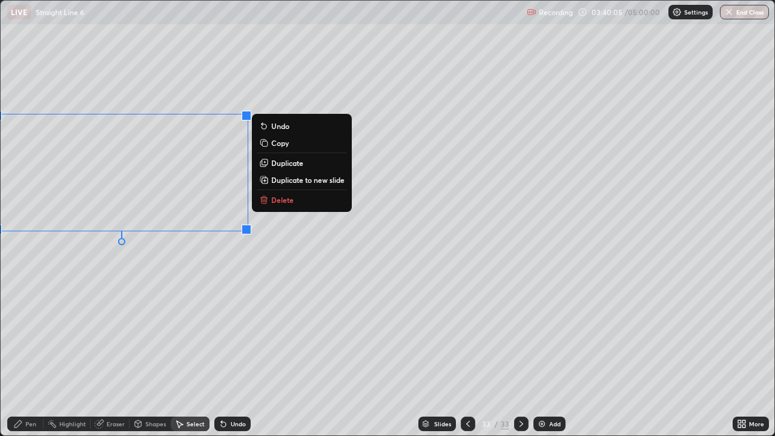
click at [24, 425] on div "Pen" at bounding box center [25, 424] width 36 height 15
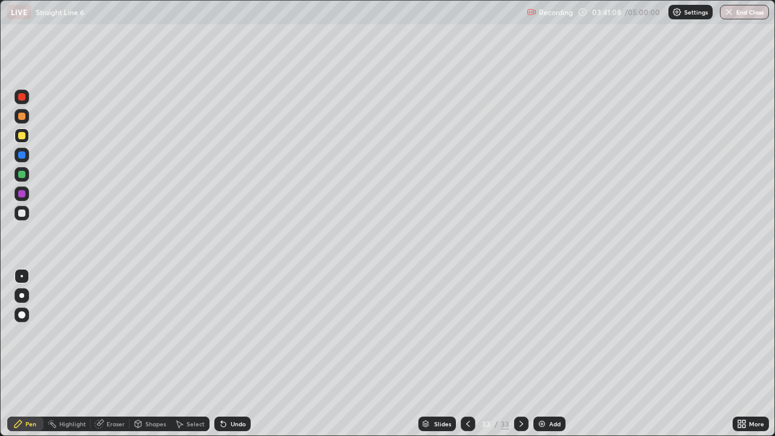
click at [520, 425] on icon at bounding box center [522, 424] width 10 height 10
click at [520, 423] on icon at bounding box center [522, 424] width 10 height 10
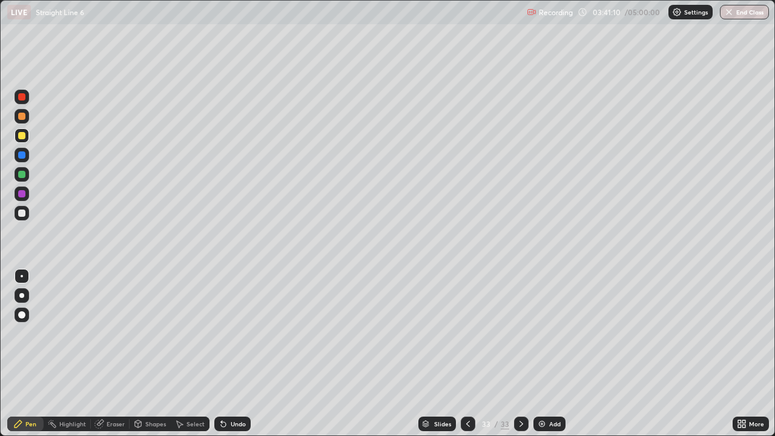
click at [520, 423] on icon at bounding box center [522, 424] width 10 height 10
click at [520, 423] on icon at bounding box center [522, 424] width 4 height 6
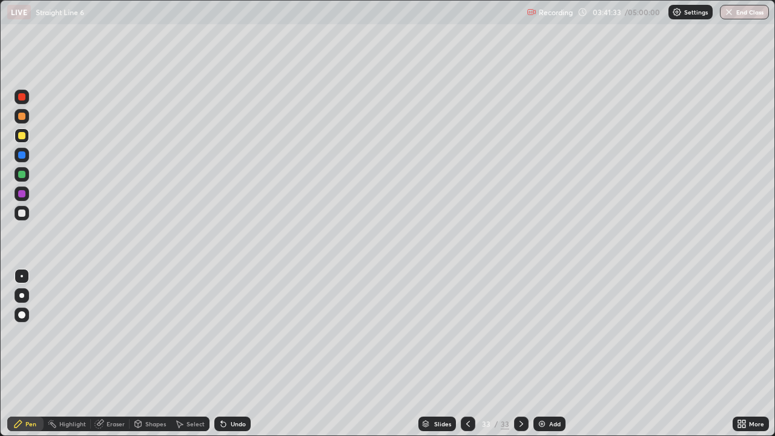
click at [520, 424] on icon at bounding box center [522, 424] width 10 height 10
click at [539, 426] on img at bounding box center [542, 424] width 10 height 10
click at [467, 424] on icon at bounding box center [468, 424] width 10 height 10
click at [22, 212] on div at bounding box center [21, 213] width 7 height 7
click at [520, 424] on icon at bounding box center [522, 424] width 10 height 10
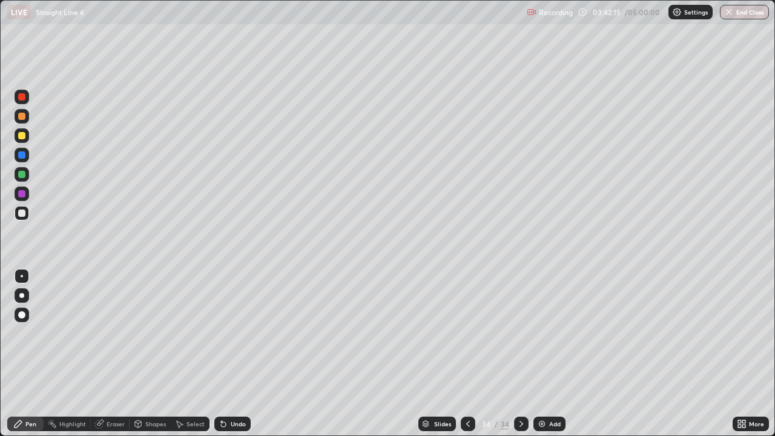
click at [543, 420] on img at bounding box center [542, 424] width 10 height 10
click at [468, 430] on div at bounding box center [468, 424] width 15 height 15
click at [231, 421] on div "Undo" at bounding box center [238, 424] width 15 height 6
click at [199, 426] on div "Select" at bounding box center [196, 424] width 18 height 6
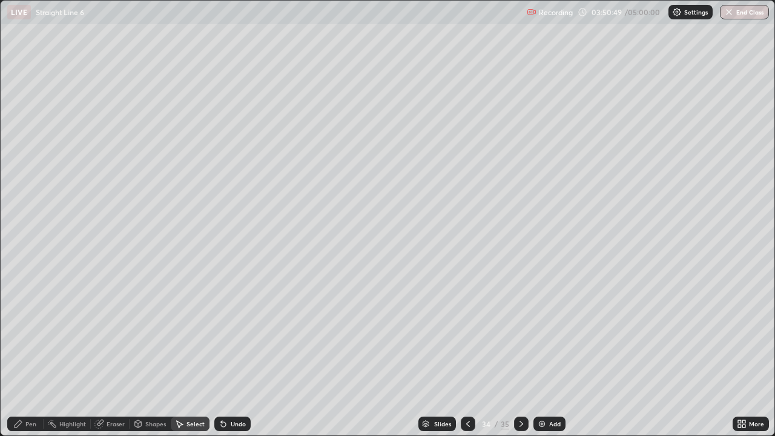
click at [179, 420] on icon at bounding box center [179, 424] width 10 height 10
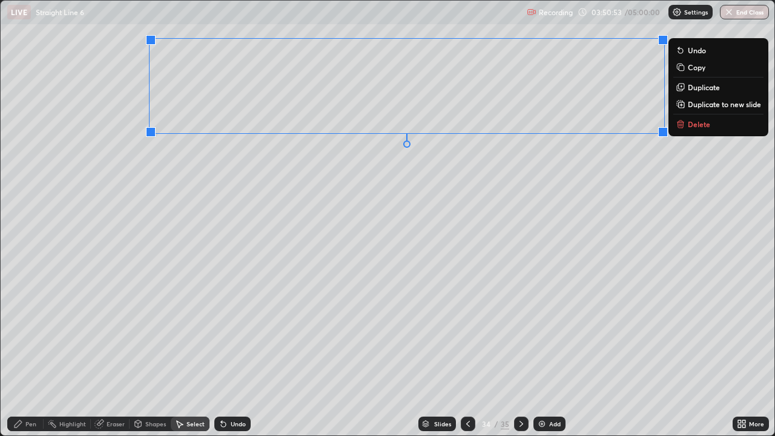
click at [685, 105] on icon at bounding box center [681, 104] width 10 height 10
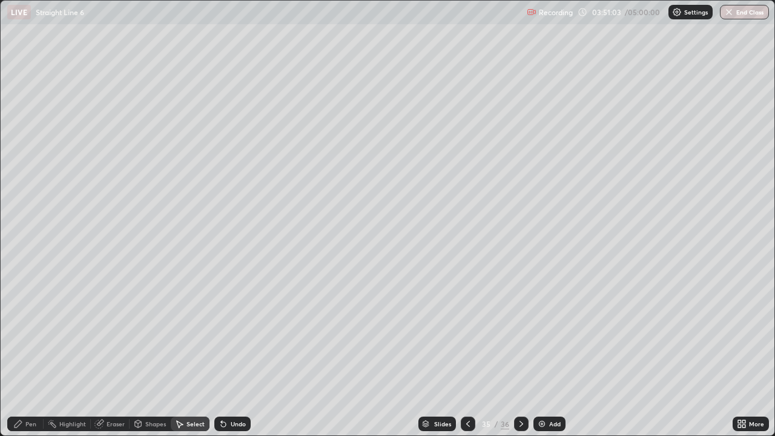
click at [27, 417] on div "Pen" at bounding box center [25, 424] width 36 height 15
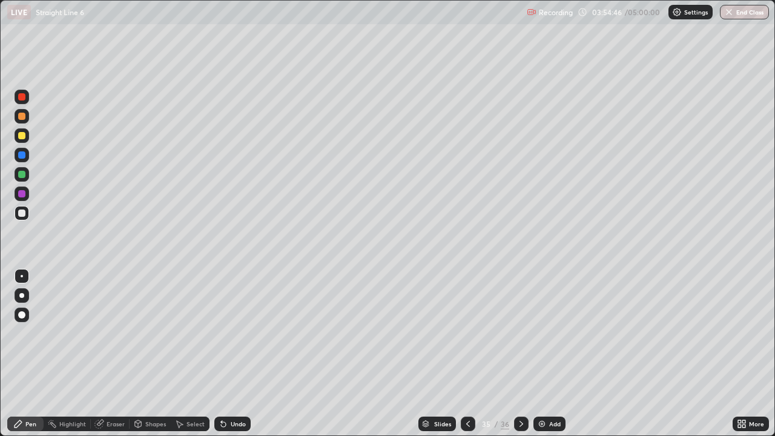
click at [466, 422] on icon at bounding box center [468, 424] width 10 height 10
click at [193, 429] on div "Select" at bounding box center [190, 424] width 39 height 15
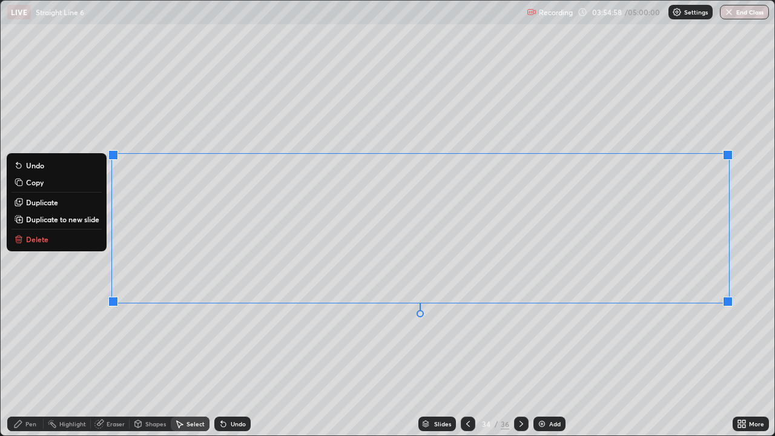
click at [88, 221] on p "Duplicate to new slide" at bounding box center [62, 219] width 73 height 10
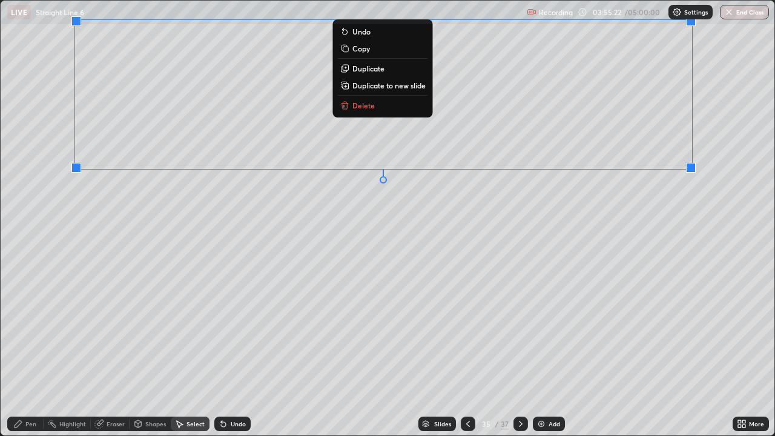
click at [23, 431] on div "Pen" at bounding box center [25, 424] width 36 height 15
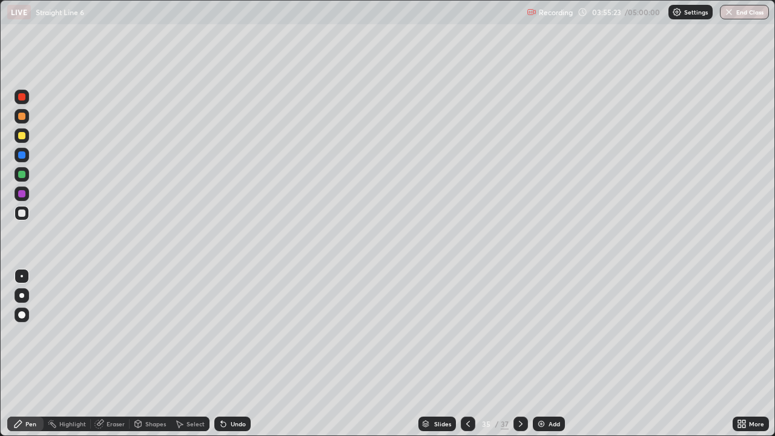
click at [21, 134] on div at bounding box center [21, 135] width 7 height 7
click at [181, 424] on icon at bounding box center [180, 424] width 7 height 7
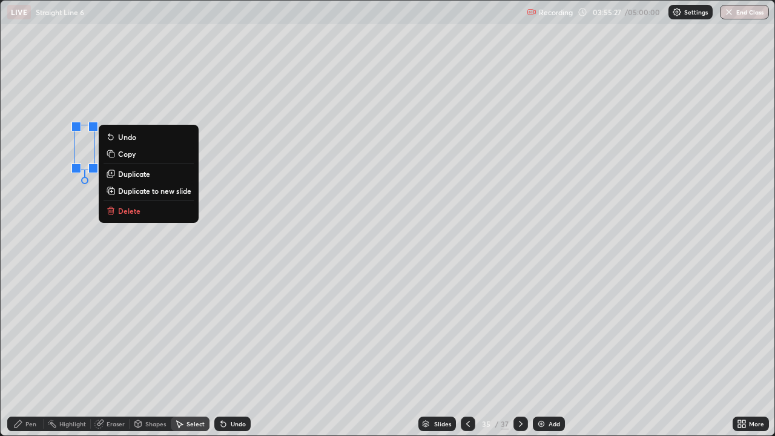
click at [131, 217] on button "Delete" at bounding box center [149, 211] width 90 height 15
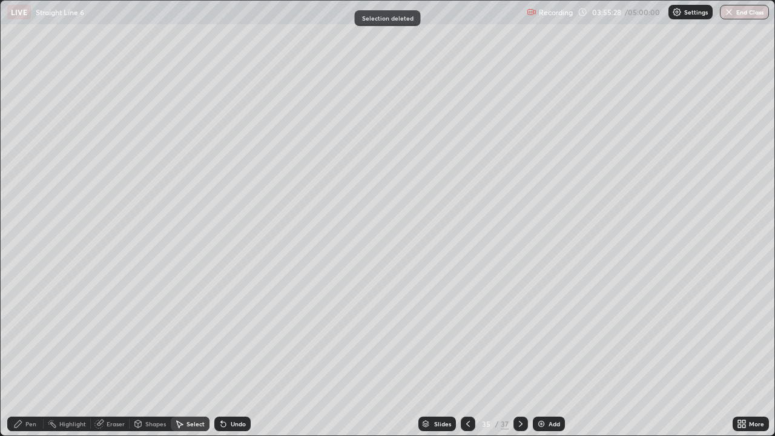
click at [19, 426] on icon at bounding box center [18, 424] width 10 height 10
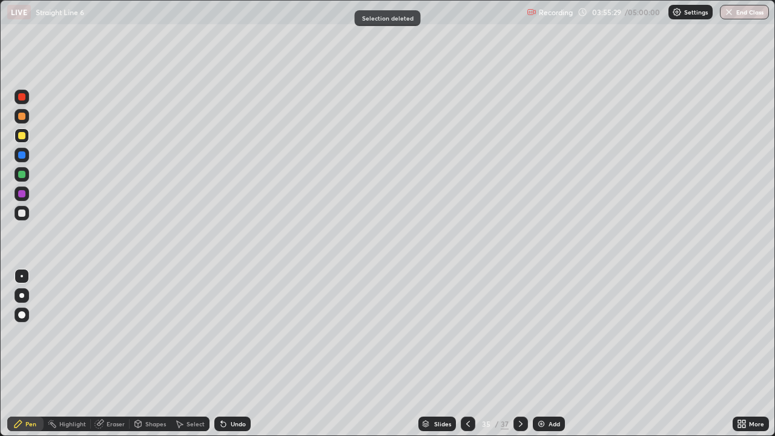
click at [22, 211] on div at bounding box center [21, 213] width 7 height 7
click at [22, 136] on div at bounding box center [21, 135] width 7 height 7
click at [240, 423] on div "Undo" at bounding box center [238, 424] width 15 height 6
click at [241, 430] on div "Undo" at bounding box center [232, 424] width 36 height 15
click at [233, 426] on div "Undo" at bounding box center [238, 424] width 15 height 6
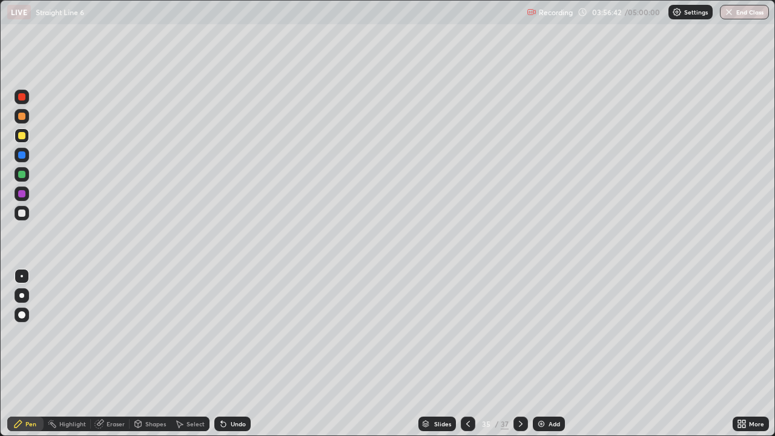
click at [226, 423] on icon at bounding box center [224, 424] width 10 height 10
click at [222, 425] on icon at bounding box center [223, 424] width 5 height 5
click at [219, 428] on icon at bounding box center [224, 424] width 10 height 10
click at [231, 428] on div "Undo" at bounding box center [232, 424] width 36 height 15
click at [233, 429] on div "Undo" at bounding box center [232, 424] width 36 height 15
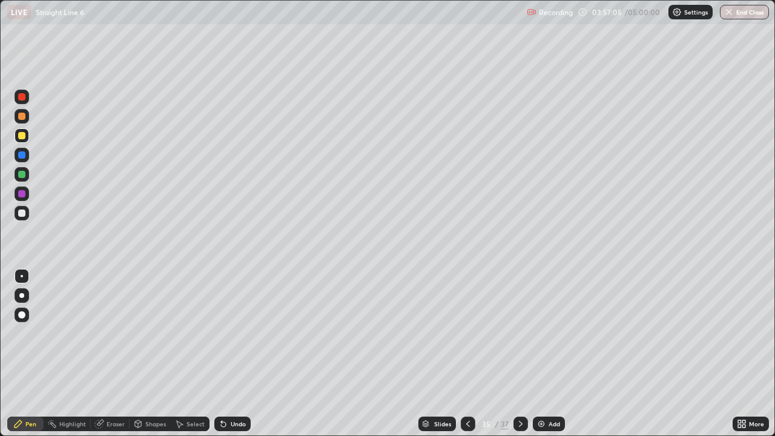
click at [231, 429] on div "Undo" at bounding box center [232, 424] width 36 height 15
click at [233, 430] on div "Undo" at bounding box center [232, 424] width 36 height 15
click at [467, 424] on icon at bounding box center [468, 424] width 10 height 10
click at [469, 426] on icon at bounding box center [468, 424] width 10 height 10
click at [466, 421] on icon at bounding box center [468, 424] width 10 height 10
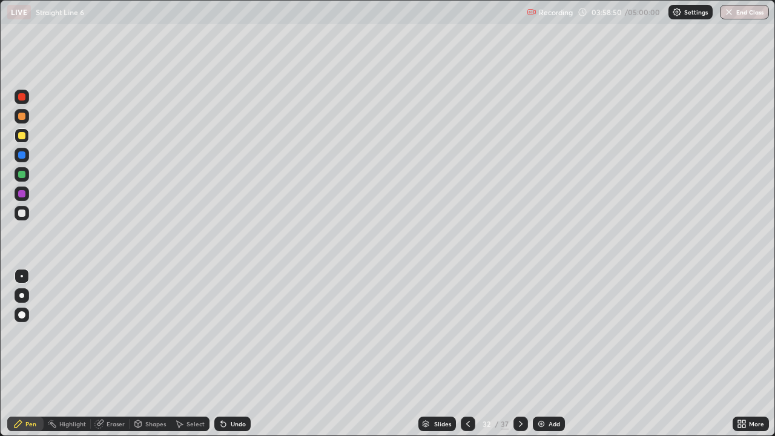
click at [525, 425] on div at bounding box center [521, 424] width 15 height 15
click at [525, 426] on div at bounding box center [521, 424] width 15 height 15
click at [474, 423] on div at bounding box center [468, 424] width 15 height 15
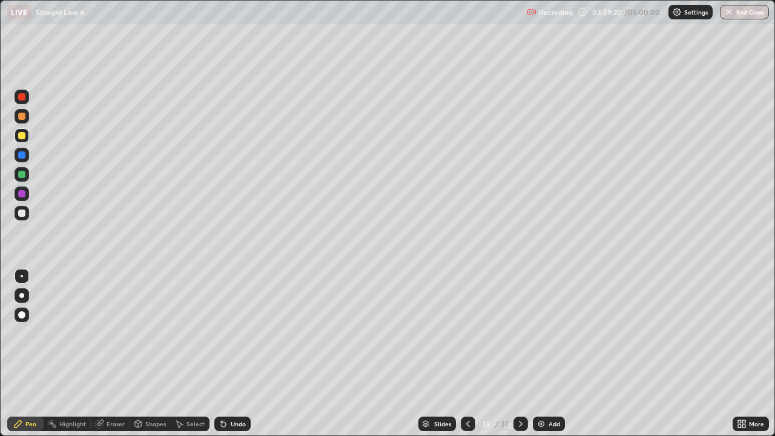
click at [237, 422] on div "Undo" at bounding box center [238, 424] width 15 height 6
click at [232, 419] on div "Undo" at bounding box center [232, 424] width 36 height 15
click at [231, 422] on div "Undo" at bounding box center [238, 424] width 15 height 6
click at [468, 424] on icon at bounding box center [468, 424] width 10 height 10
click at [520, 424] on icon at bounding box center [521, 424] width 10 height 10
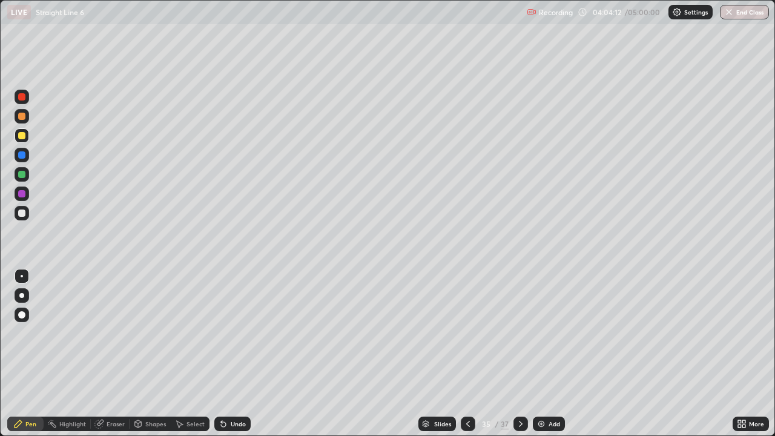
click at [520, 426] on icon at bounding box center [521, 424] width 10 height 10
click at [521, 422] on icon at bounding box center [521, 424] width 10 height 10
click at [518, 423] on icon at bounding box center [521, 424] width 10 height 10
click at [520, 424] on icon at bounding box center [521, 424] width 4 height 6
click at [28, 429] on div "Pen" at bounding box center [25, 424] width 36 height 15
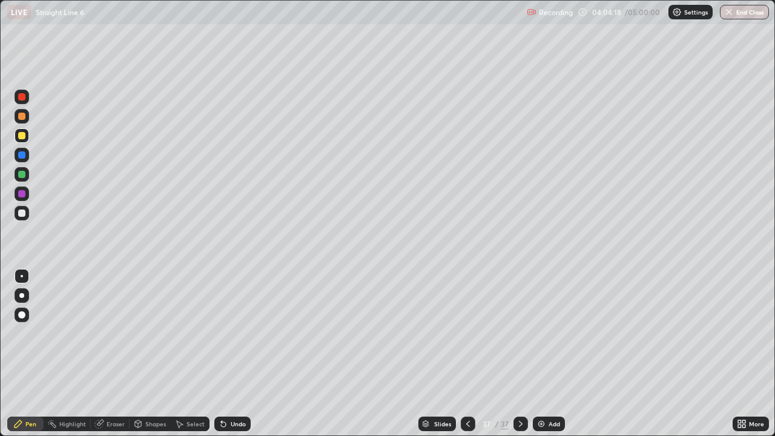
click at [20, 137] on div at bounding box center [21, 135] width 7 height 7
click at [468, 420] on icon at bounding box center [468, 424] width 10 height 10
click at [467, 423] on icon at bounding box center [468, 424] width 10 height 10
click at [467, 424] on icon at bounding box center [468, 424] width 10 height 10
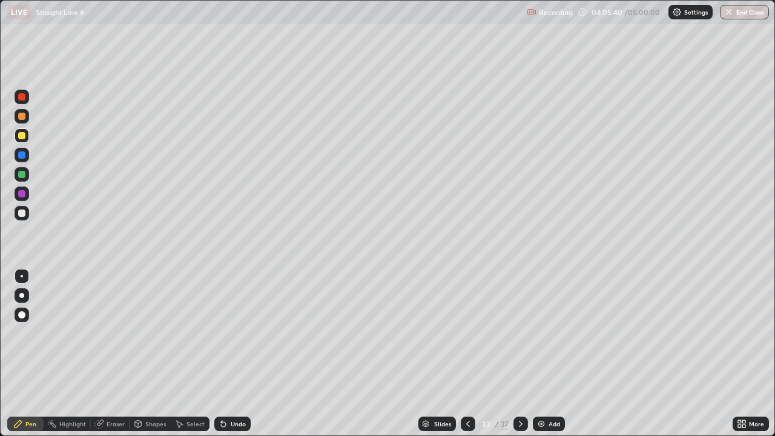
click at [469, 419] on div at bounding box center [468, 424] width 15 height 15
click at [468, 424] on icon at bounding box center [468, 424] width 10 height 10
click at [474, 423] on div at bounding box center [468, 424] width 15 height 15
click at [524, 418] on div at bounding box center [521, 424] width 15 height 15
click at [525, 421] on div at bounding box center [521, 424] width 15 height 15
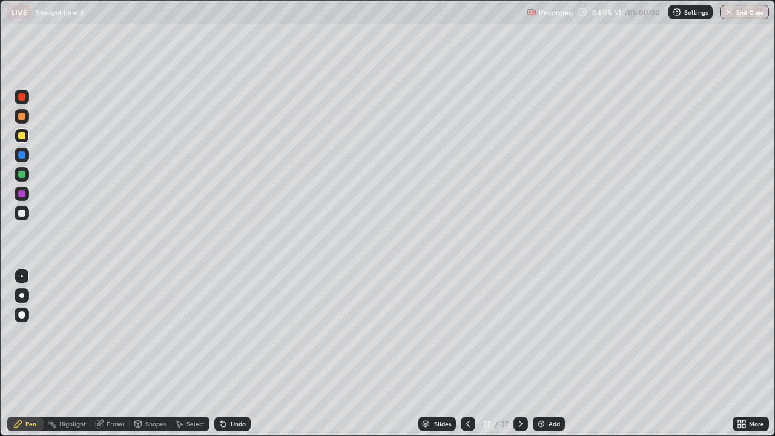
click at [525, 421] on div at bounding box center [521, 424] width 15 height 15
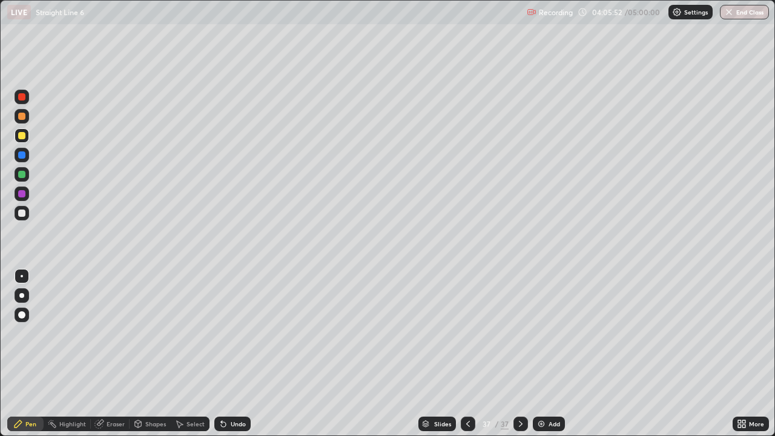
click at [525, 421] on div at bounding box center [521, 424] width 15 height 15
click at [726, 16] on img "button" at bounding box center [729, 12] width 10 height 10
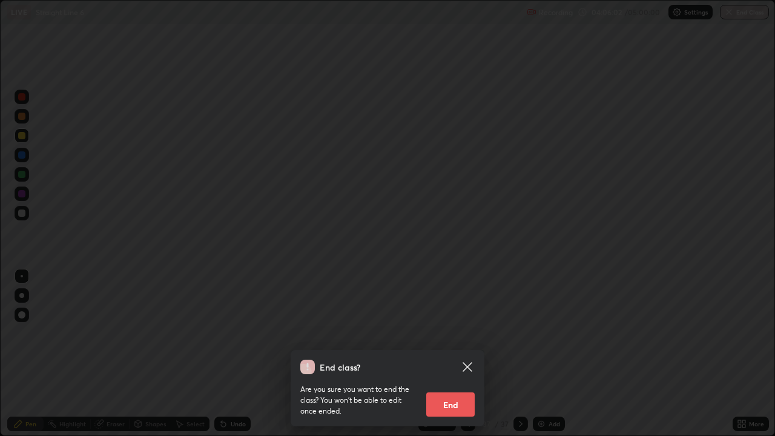
click at [449, 403] on button "End" at bounding box center [450, 405] width 48 height 24
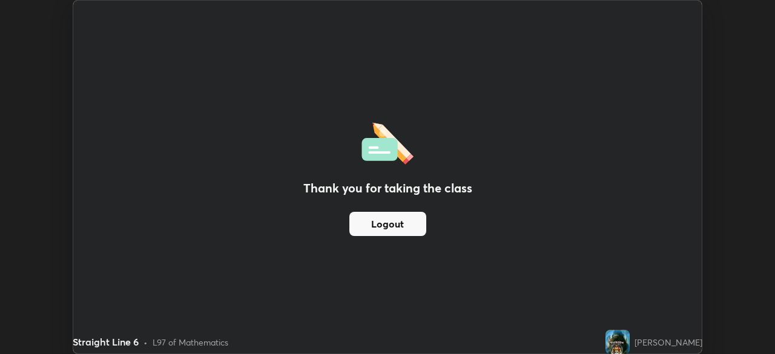
scroll to position [60218, 59797]
